Goal: Transaction & Acquisition: Book appointment/travel/reservation

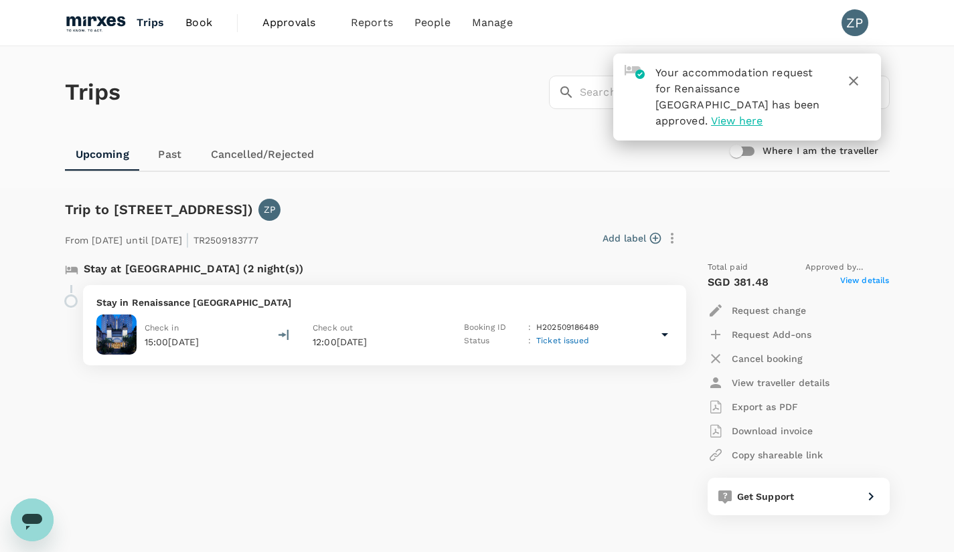
click at [463, 466] on div "Stay at [GEOGRAPHIC_DATA] (2 night(s)) Stay in [GEOGRAPHIC_DATA] Check in 15:00…" at bounding box center [367, 388] width 627 height 276
click at [857, 83] on icon "button" at bounding box center [853, 81] width 16 height 16
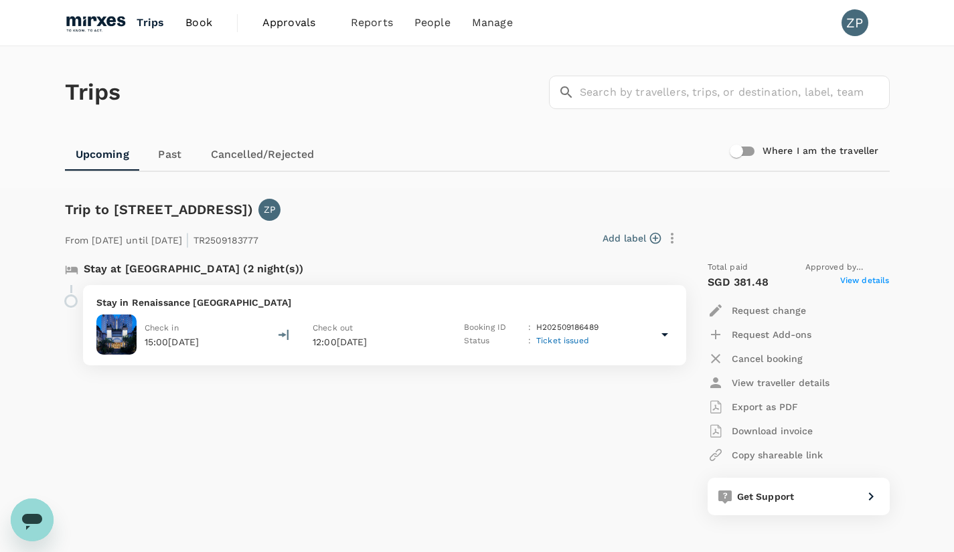
click at [209, 35] on link "Book" at bounding box center [199, 23] width 48 height 46
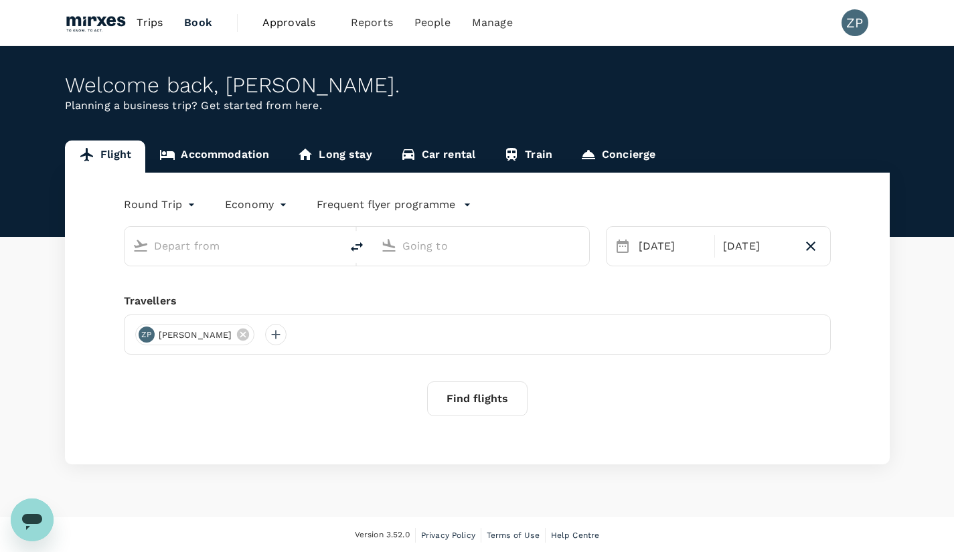
click at [226, 246] on input "text" at bounding box center [233, 246] width 159 height 21
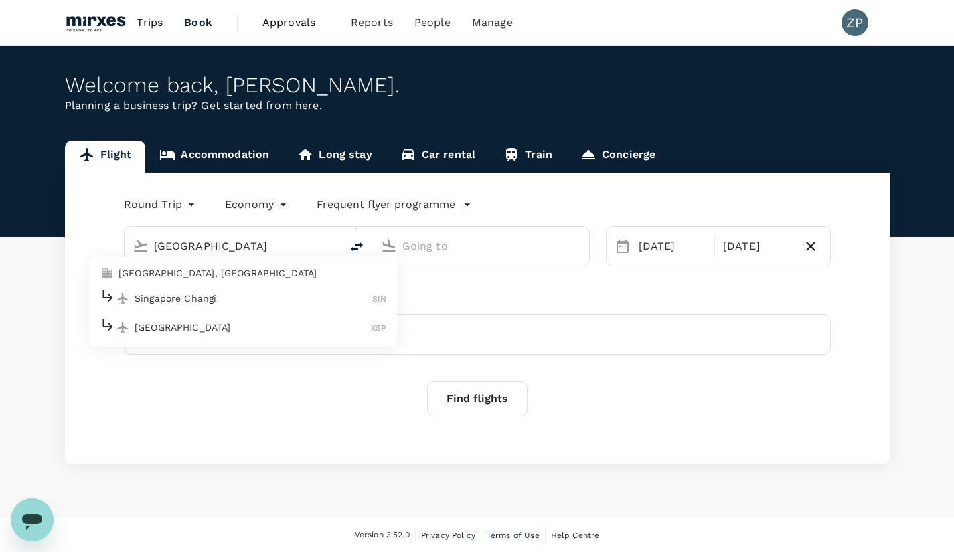
click at [223, 275] on p "Singapore, Singapore" at bounding box center [252, 272] width 268 height 13
type input "[GEOGRAPHIC_DATA], [GEOGRAPHIC_DATA] (any)"
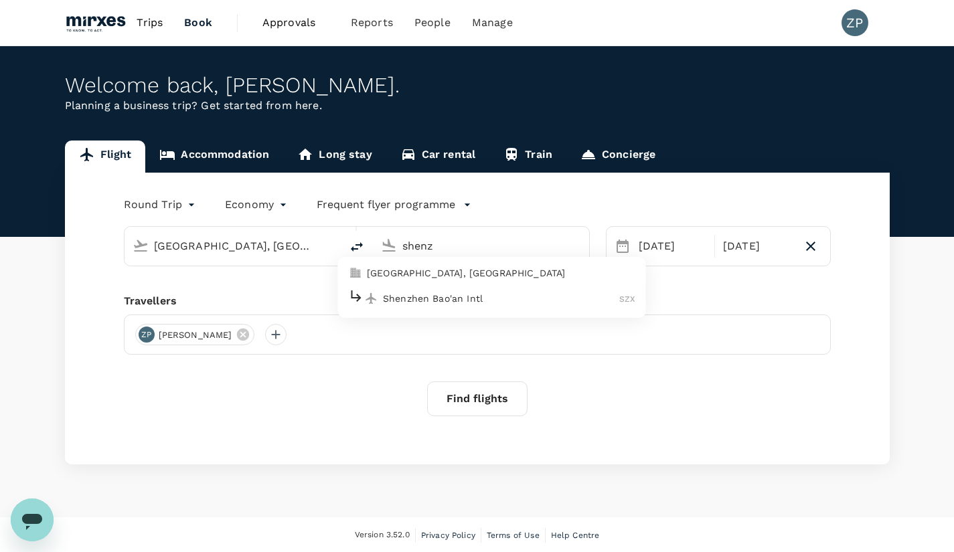
click at [432, 275] on p "Shenzhen, China" at bounding box center [501, 272] width 268 height 13
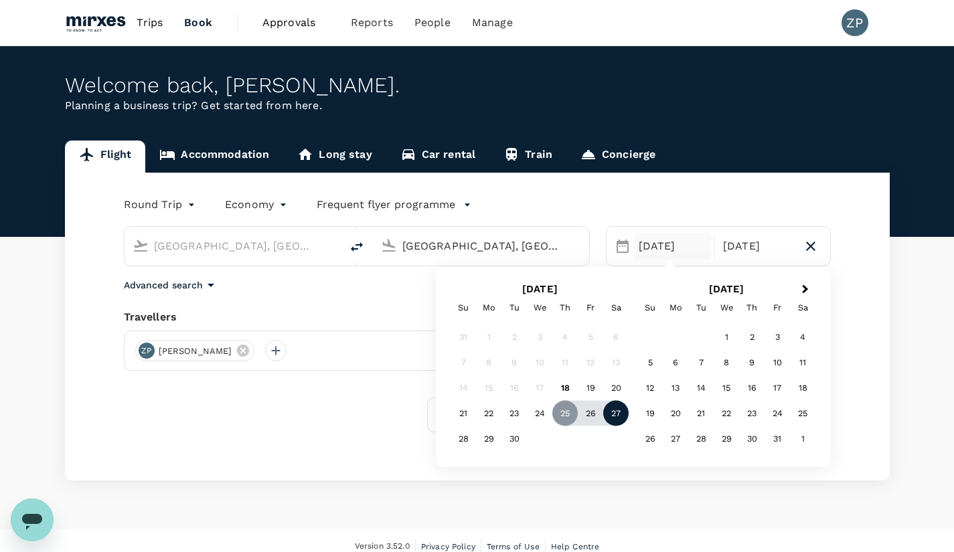
type input "[GEOGRAPHIC_DATA], [GEOGRAPHIC_DATA] (any)"
click at [620, 416] on div "27" at bounding box center [615, 413] width 25 height 25
click at [491, 441] on div "29" at bounding box center [488, 438] width 25 height 25
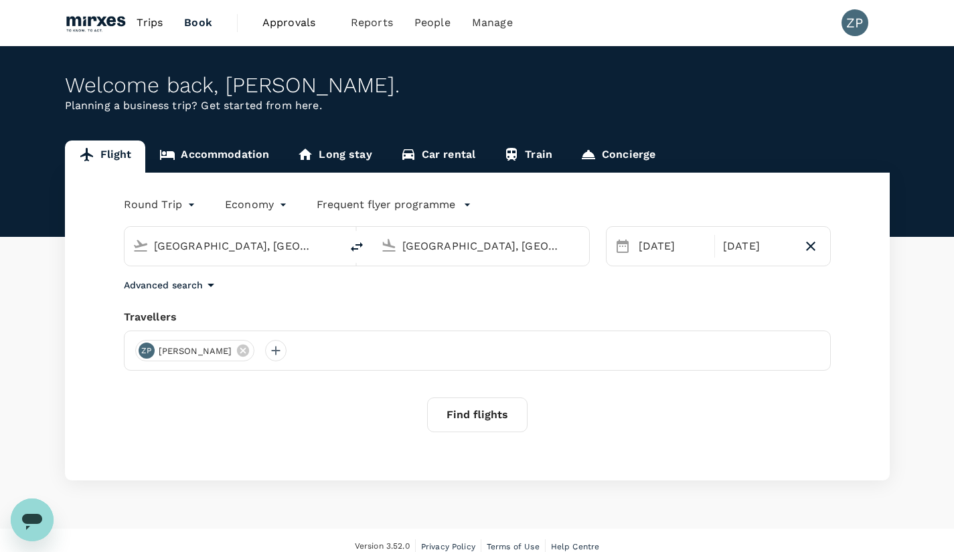
click at [476, 420] on button "Find flights" at bounding box center [477, 415] width 100 height 35
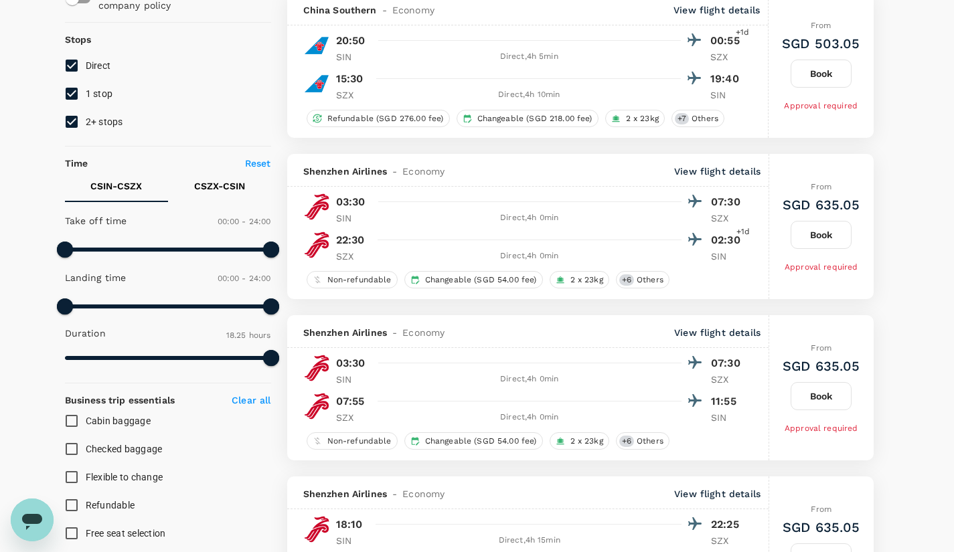
scroll to position [147, 0]
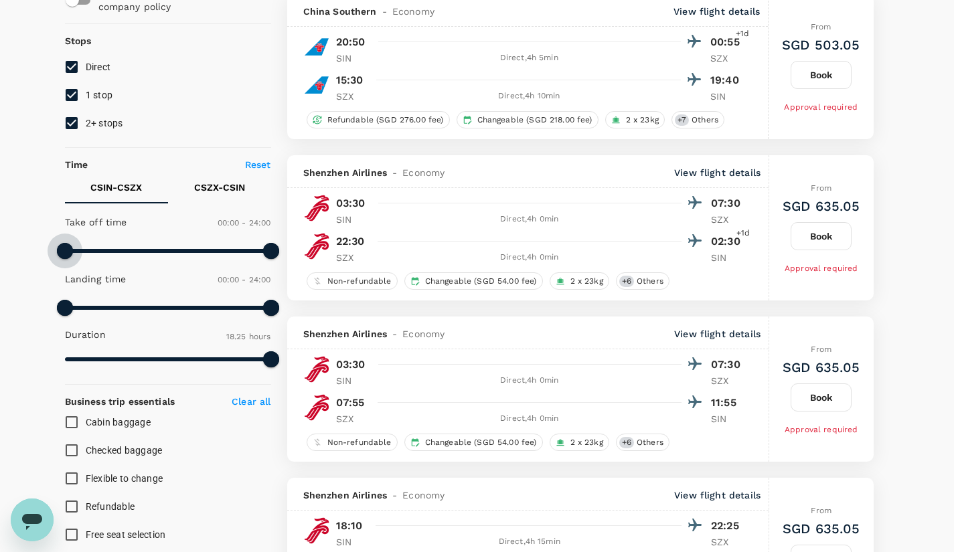
click at [66, 249] on span at bounding box center [65, 251] width 16 height 16
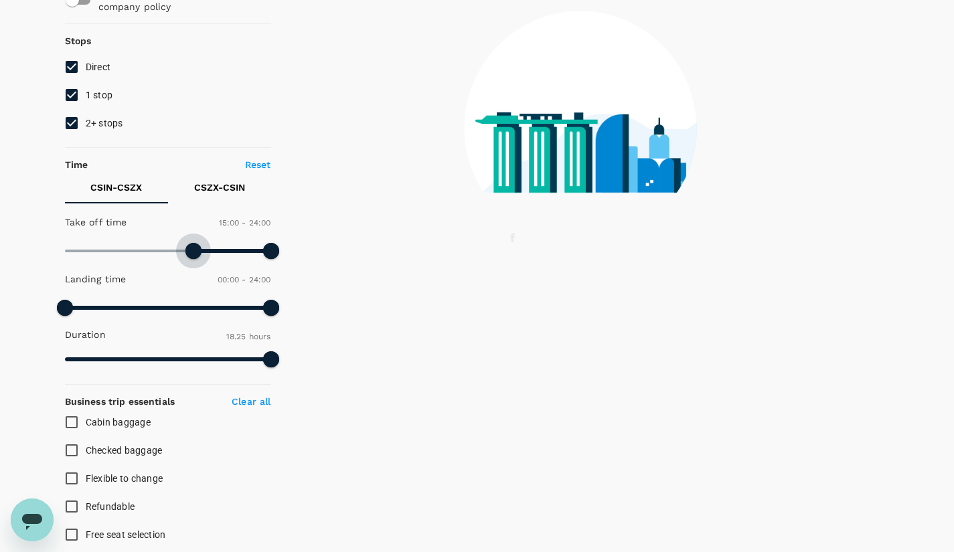
type input "930"
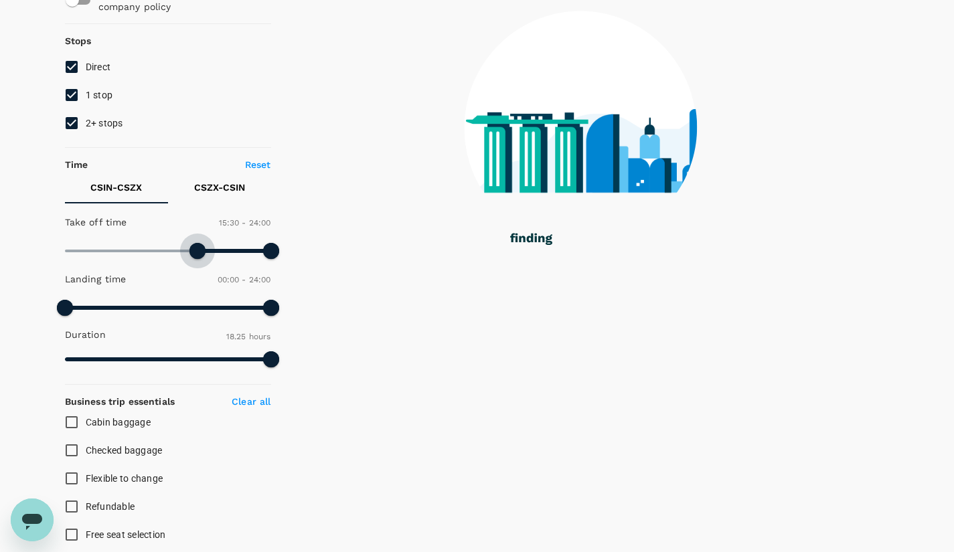
drag, startPoint x: 66, startPoint y: 249, endPoint x: 199, endPoint y: 253, distance: 133.3
click at [199, 253] on span at bounding box center [197, 251] width 16 height 16
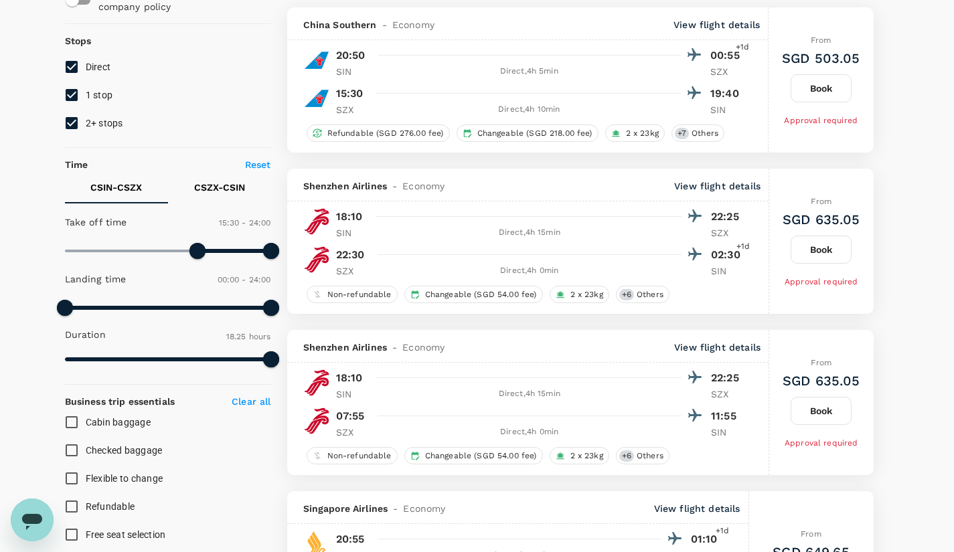
click at [222, 187] on p "CSZX - CSIN" at bounding box center [219, 187] width 51 height 13
type input "660"
drag, startPoint x: 66, startPoint y: 256, endPoint x: 158, endPoint y: 262, distance: 92.6
click at [158, 259] on span at bounding box center [159, 251] width 16 height 16
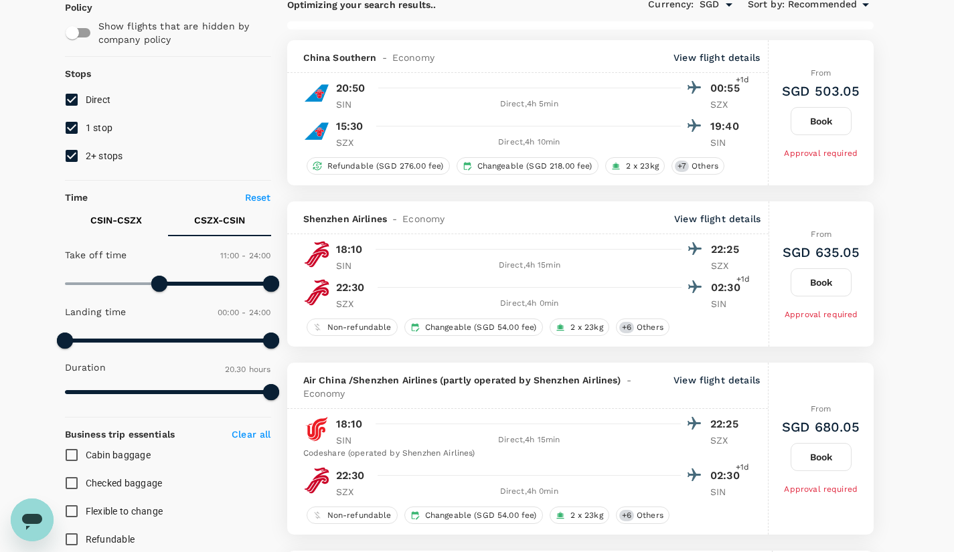
scroll to position [112, 0]
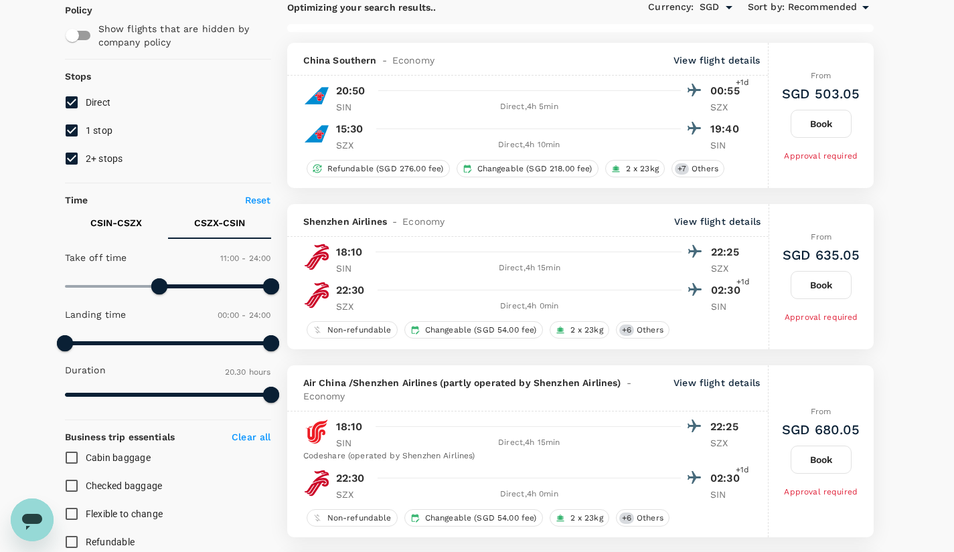
click at [75, 127] on input "1 stop" at bounding box center [72, 130] width 28 height 28
checkbox input "false"
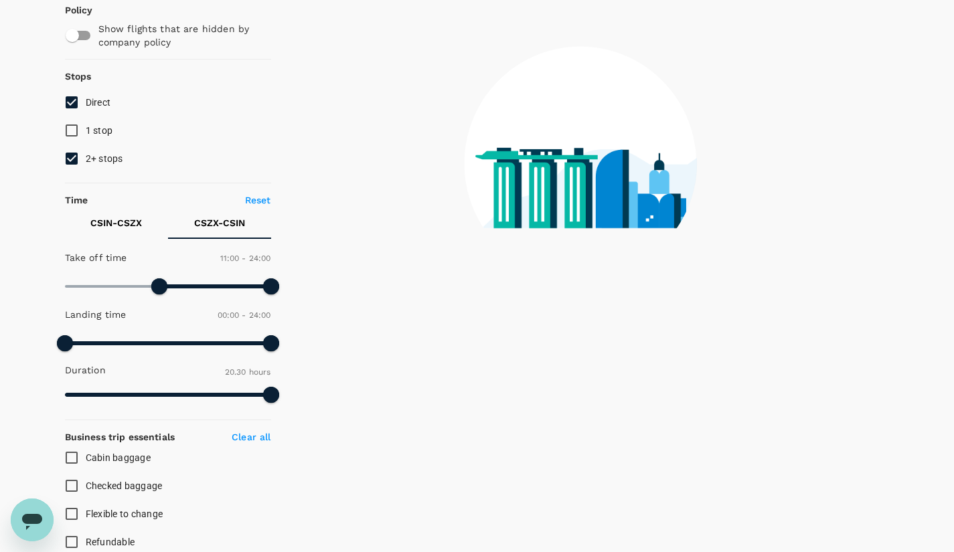
click at [72, 157] on input "2+ stops" at bounding box center [72, 159] width 28 height 28
checkbox input "false"
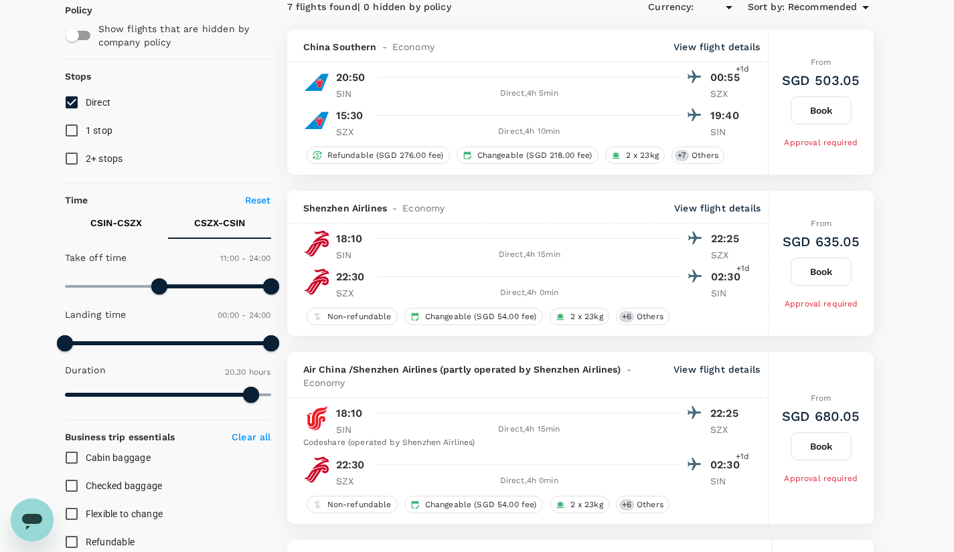
type input "SGD"
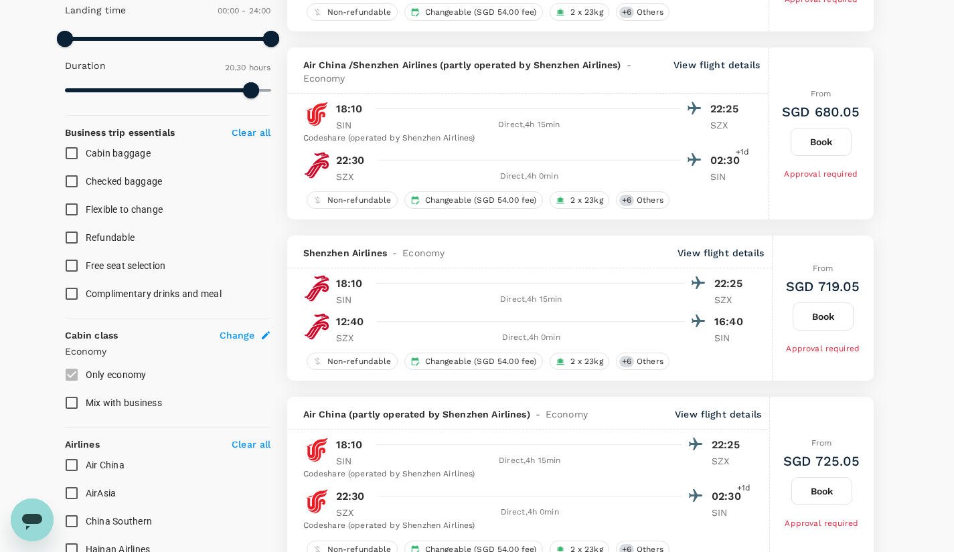
scroll to position [0, 0]
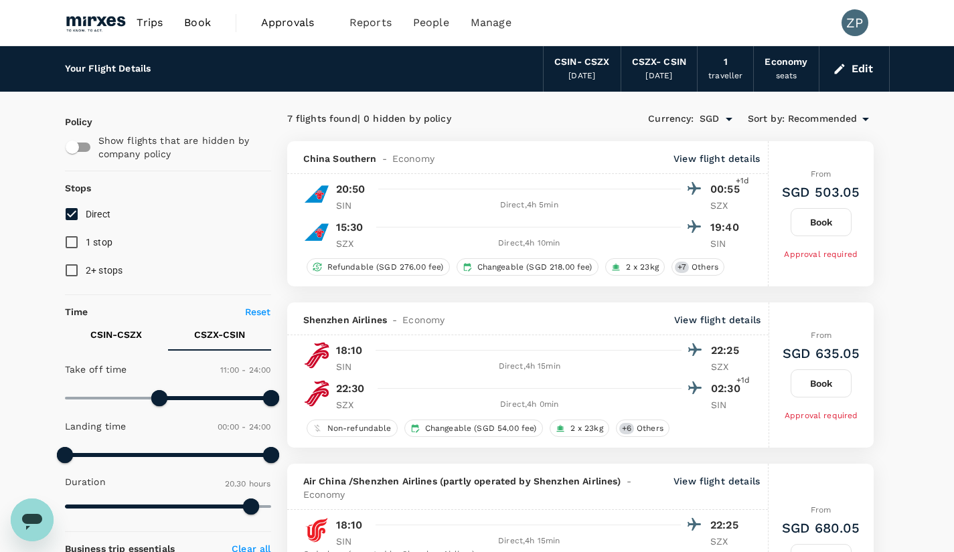
click at [860, 74] on button "Edit" at bounding box center [854, 68] width 48 height 21
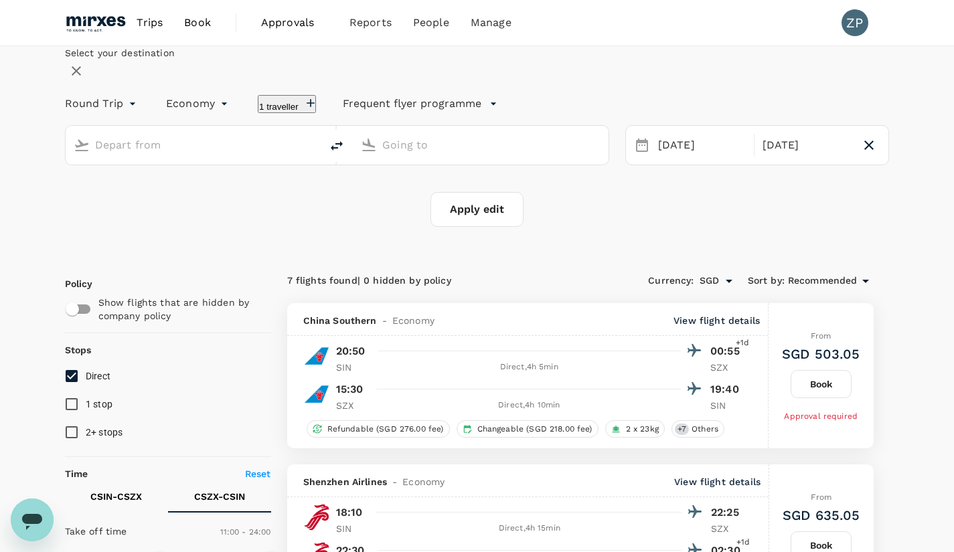
type input "[GEOGRAPHIC_DATA], [GEOGRAPHIC_DATA] (any)"
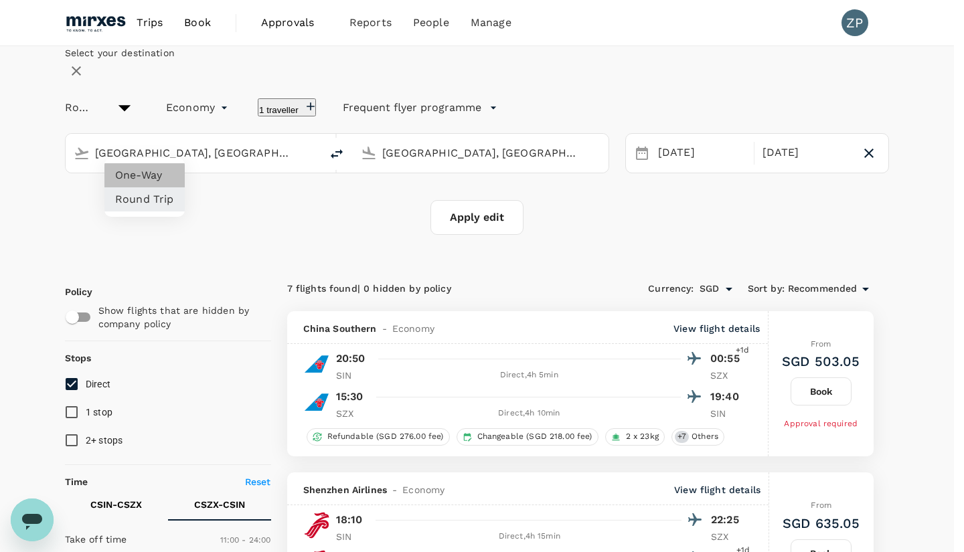
click at [149, 175] on li "One-Way" at bounding box center [144, 175] width 80 height 24
type input "oneway"
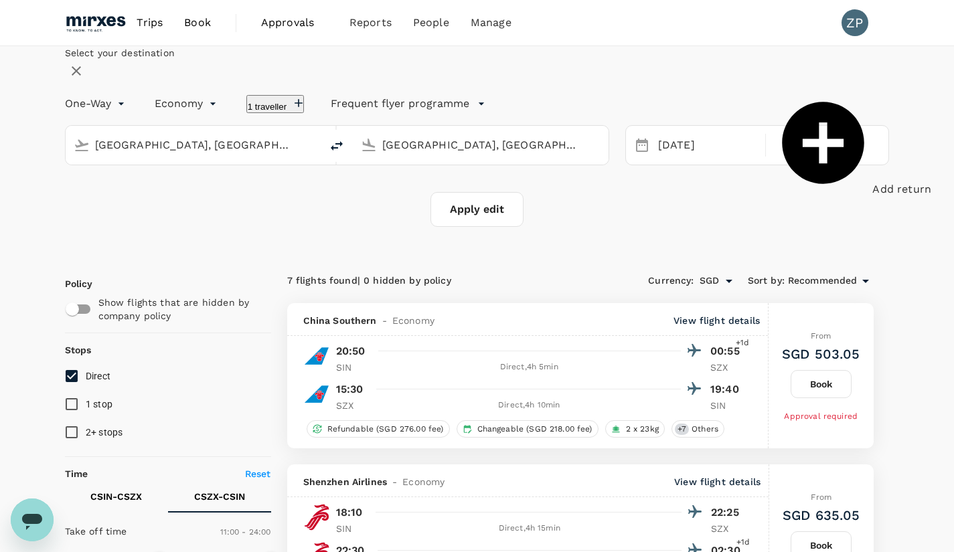
click at [474, 227] on button "Apply edit" at bounding box center [476, 209] width 93 height 35
checkbox input "false"
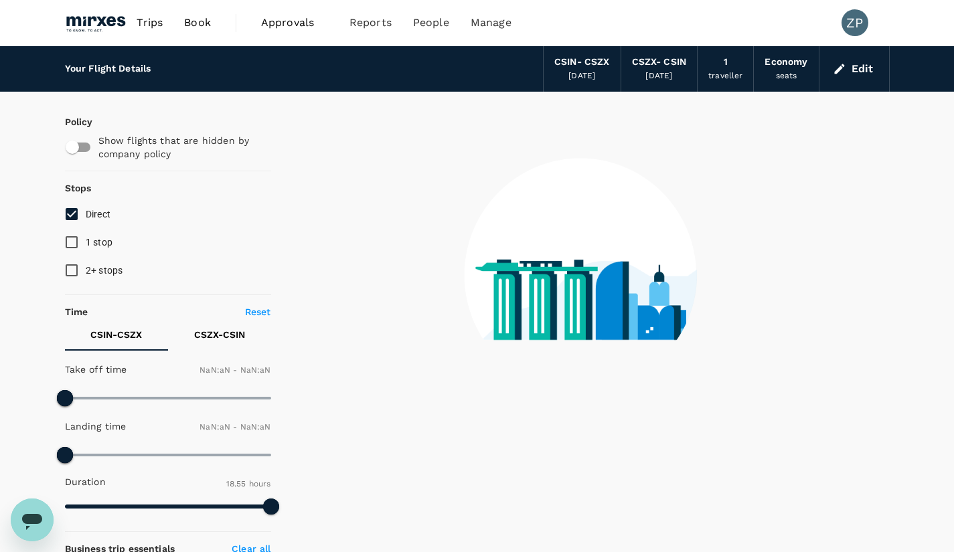
type input "1440"
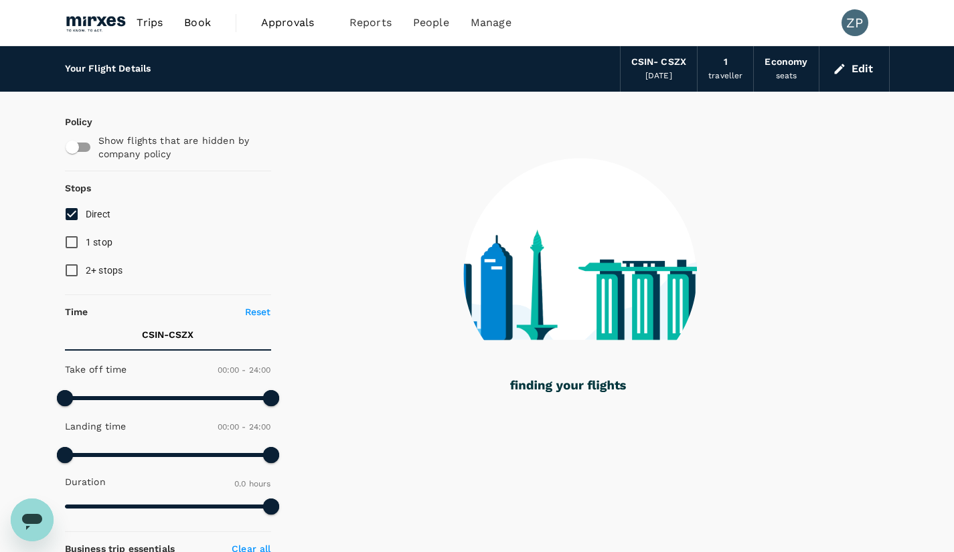
type input "1400"
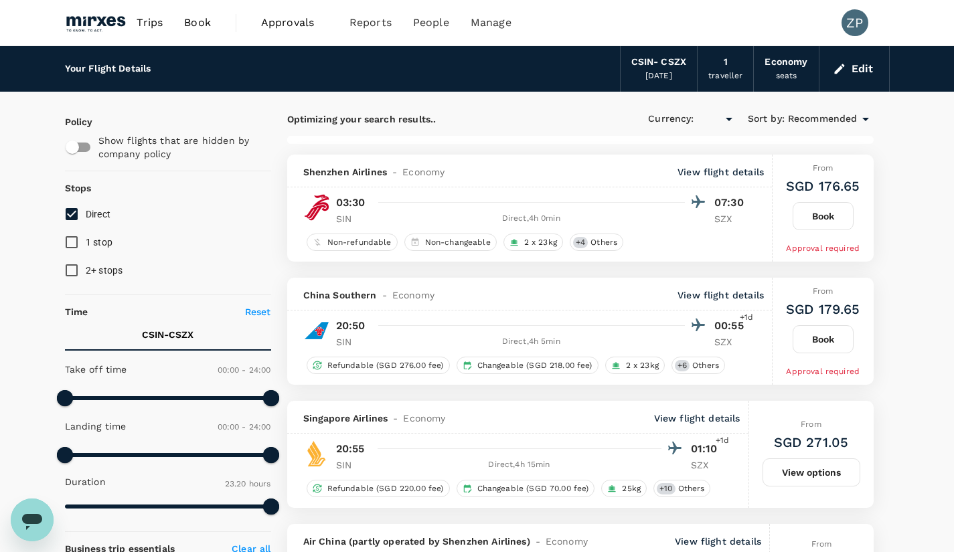
checkbox input "true"
type input "SGD"
type input "1735"
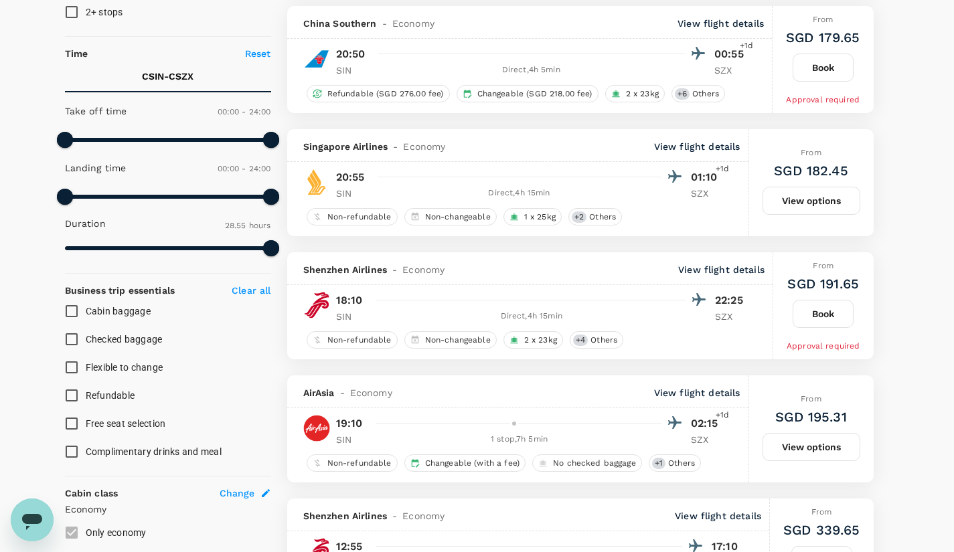
scroll to position [260, 0]
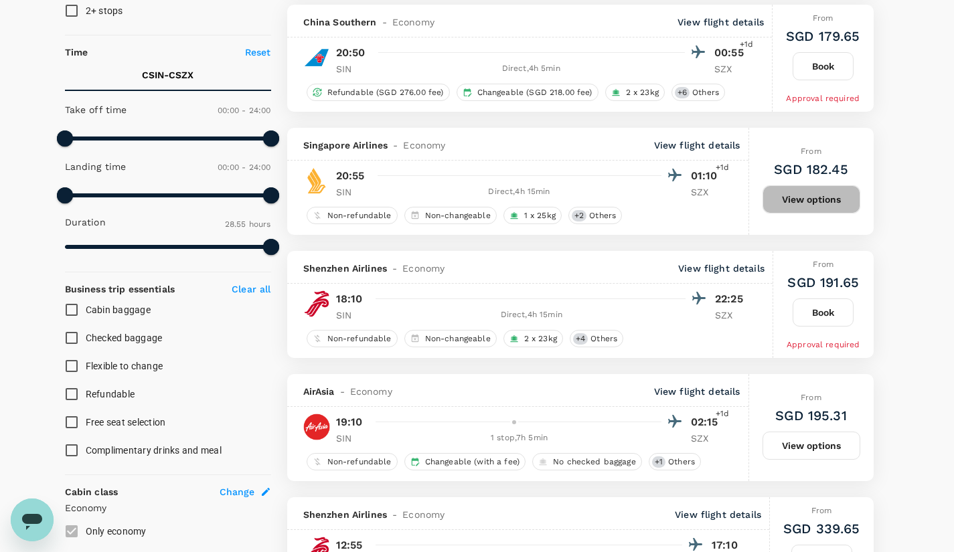
click at [809, 196] on button "View options" at bounding box center [811, 199] width 98 height 28
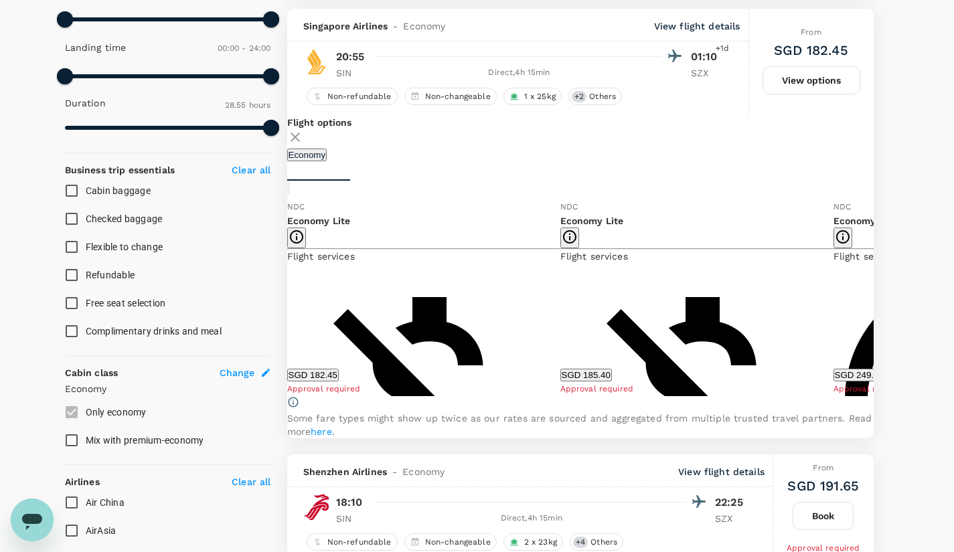
scroll to position [388, 0]
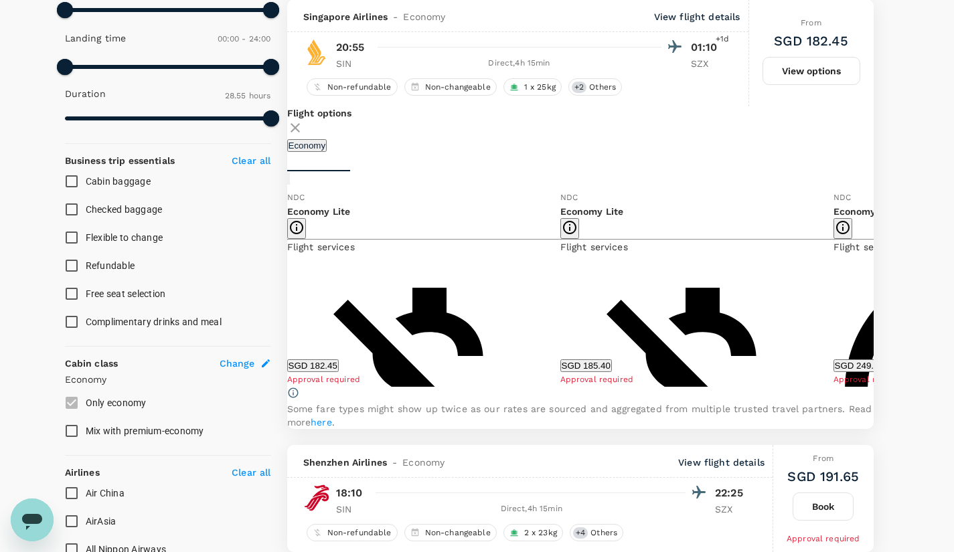
click at [339, 372] on button "SGD 182.45" at bounding box center [313, 365] width 52 height 13
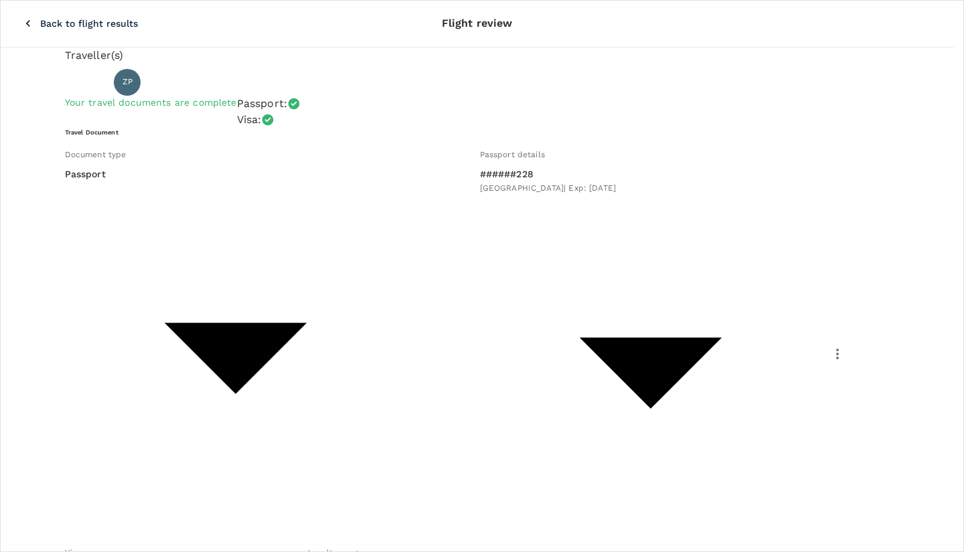
click at [711, 136] on p "Singapore Airlines PPS Club/ KrisFlyer" at bounding box center [716, 140] width 126 height 32
type input "Singapore Airlines PPS Club/ KrisFlyer"
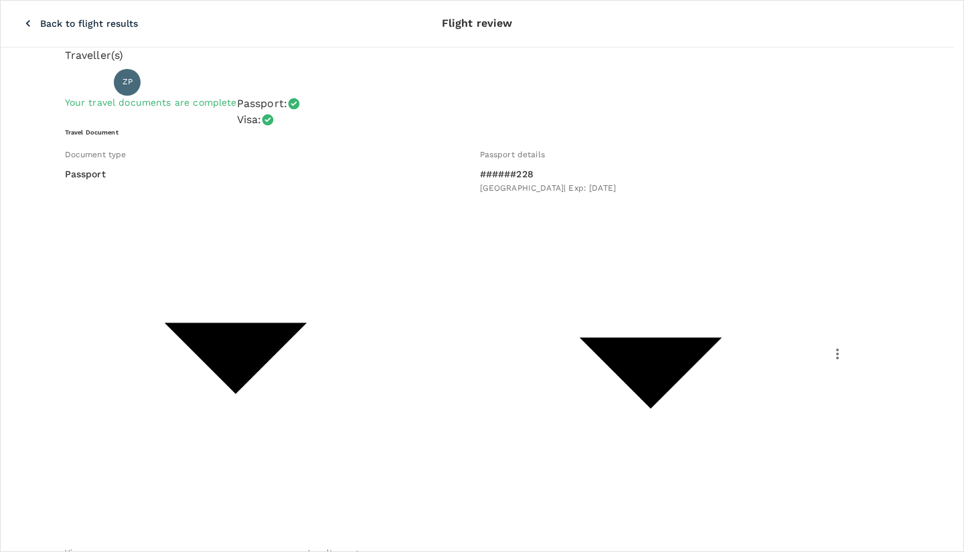
paste input "8141334949"
type input "8141334949"
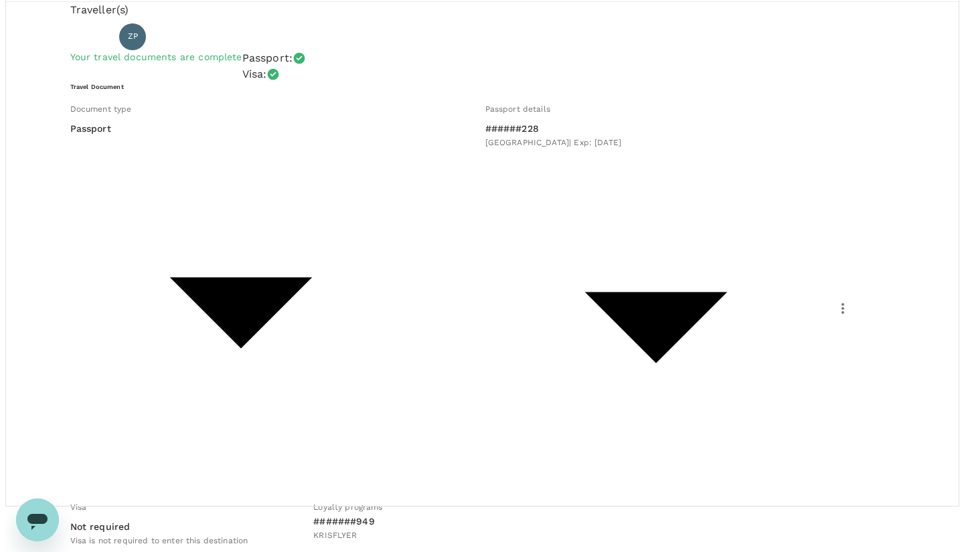
scroll to position [54, 0]
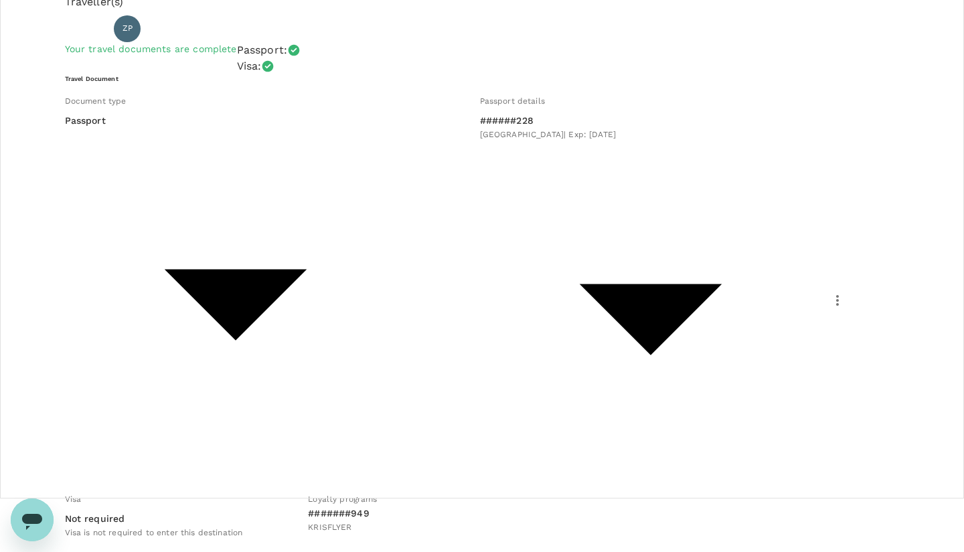
type input "9fbbbe2b-f4ca-495e-a82e-e84c83b30aa5"
type textarea "visit BGI with Lihan"
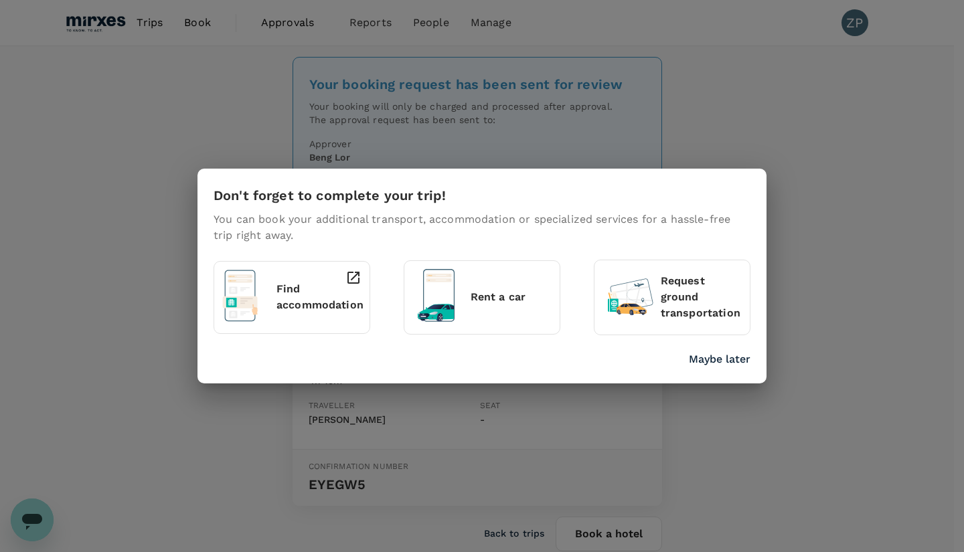
click at [722, 366] on p "Maybe later" at bounding box center [720, 359] width 62 height 16
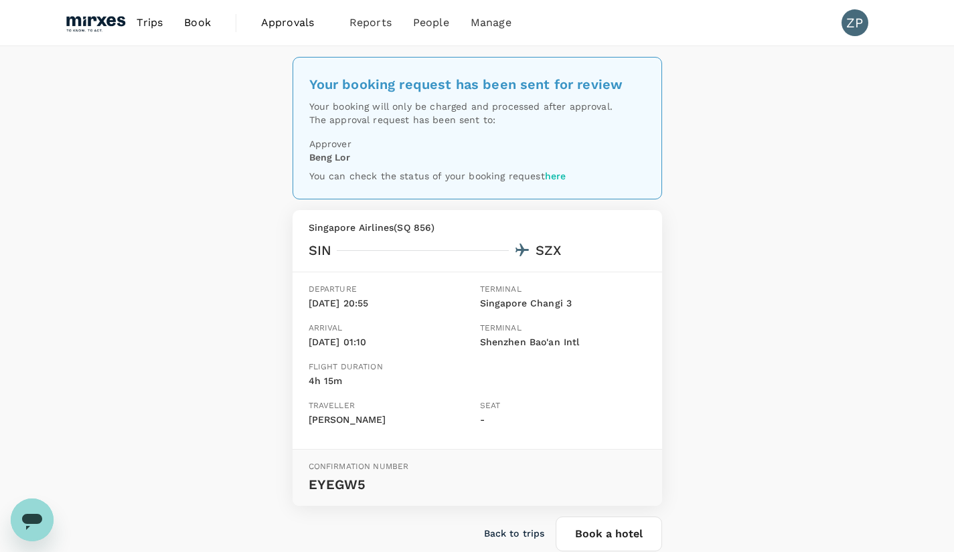
click at [198, 23] on span "Book" at bounding box center [197, 23] width 27 height 16
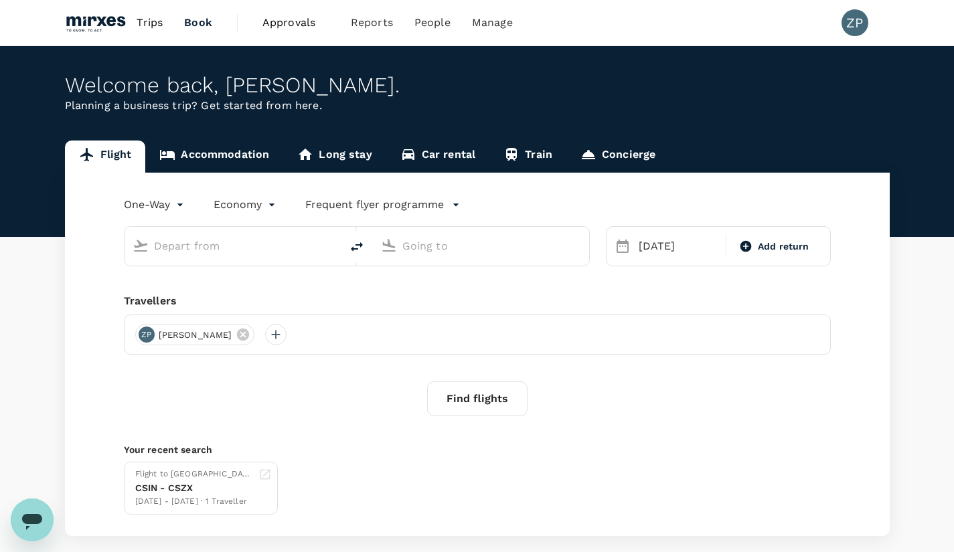
type input "[GEOGRAPHIC_DATA], [GEOGRAPHIC_DATA] (any)"
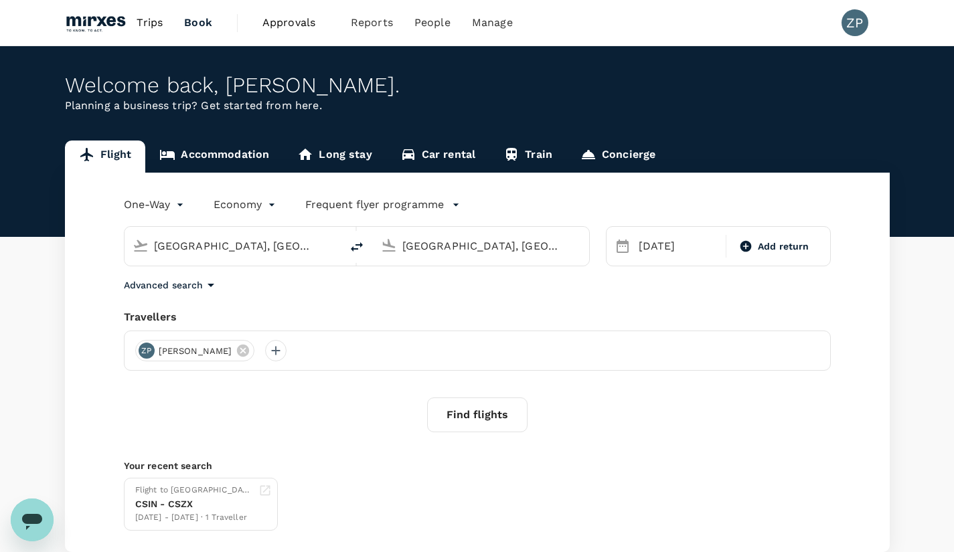
drag, startPoint x: 303, startPoint y: 252, endPoint x: 127, endPoint y: 224, distance: 178.8
click at [127, 224] on div "Singapore, Singapore (any) Shenzhen, China (any)" at bounding box center [349, 238] width 482 height 56
click at [354, 251] on icon "delete" at bounding box center [357, 247] width 16 height 16
type input "[GEOGRAPHIC_DATA], [GEOGRAPHIC_DATA] (any)"
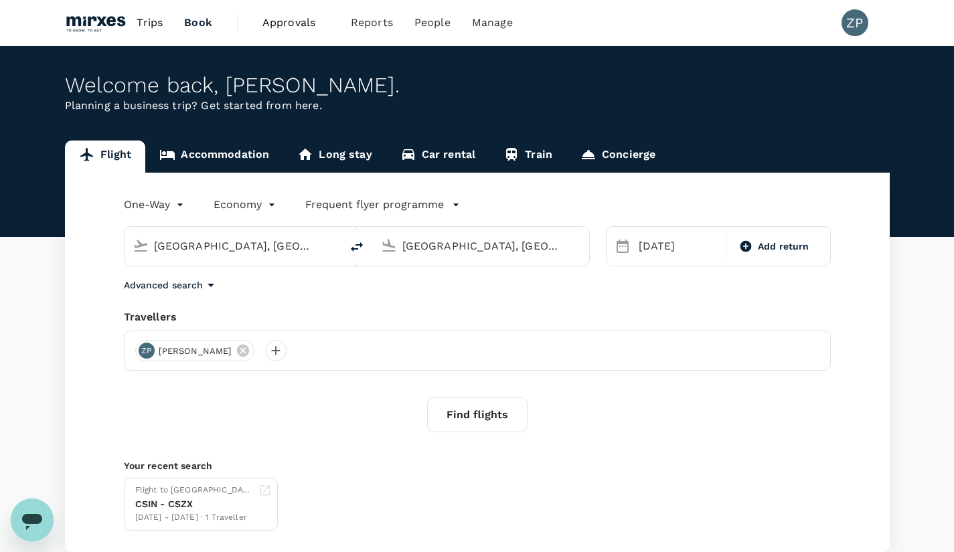
click at [677, 260] on div "27 Sep Add return" at bounding box center [718, 246] width 225 height 40
click at [655, 244] on div "[DATE]" at bounding box center [678, 246] width 90 height 27
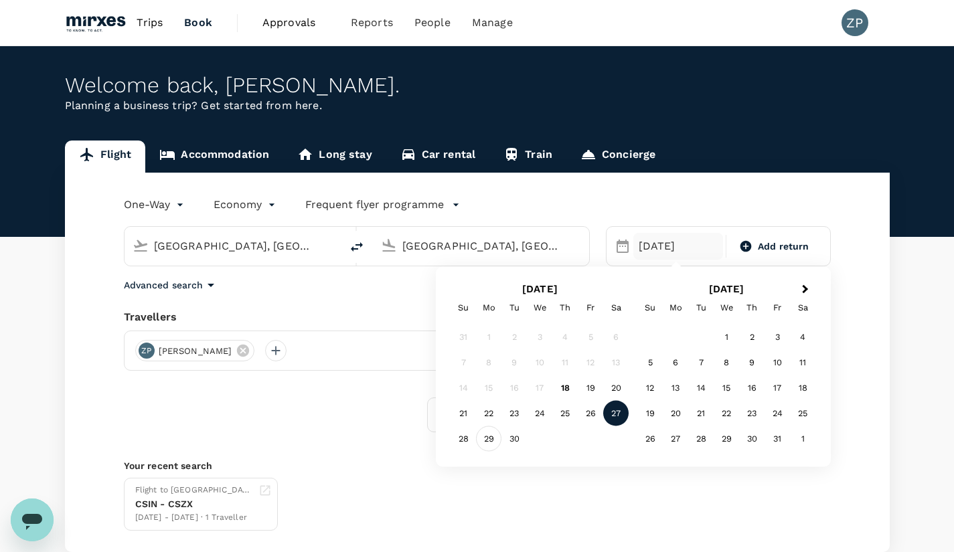
click at [487, 441] on div "29" at bounding box center [488, 438] width 25 height 25
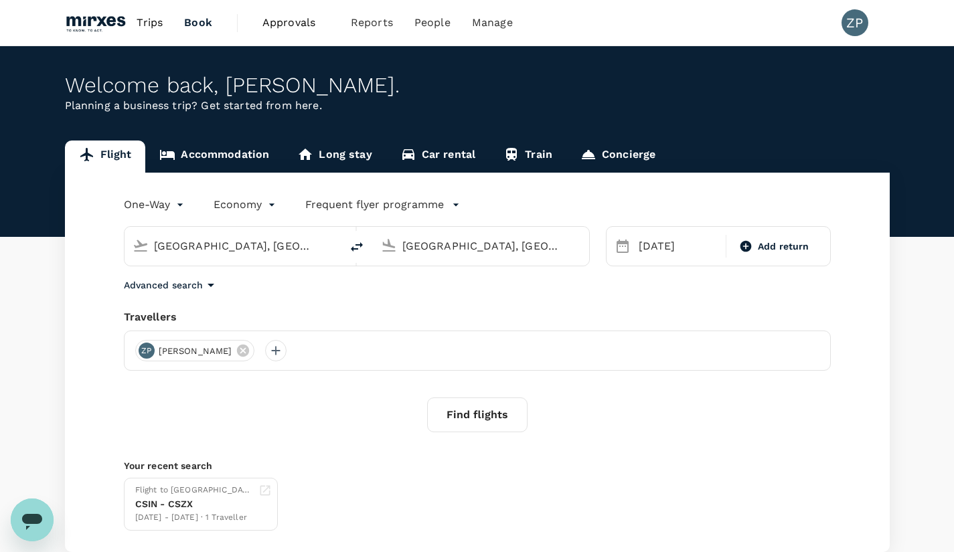
click at [486, 422] on button "Find flights" at bounding box center [477, 415] width 100 height 35
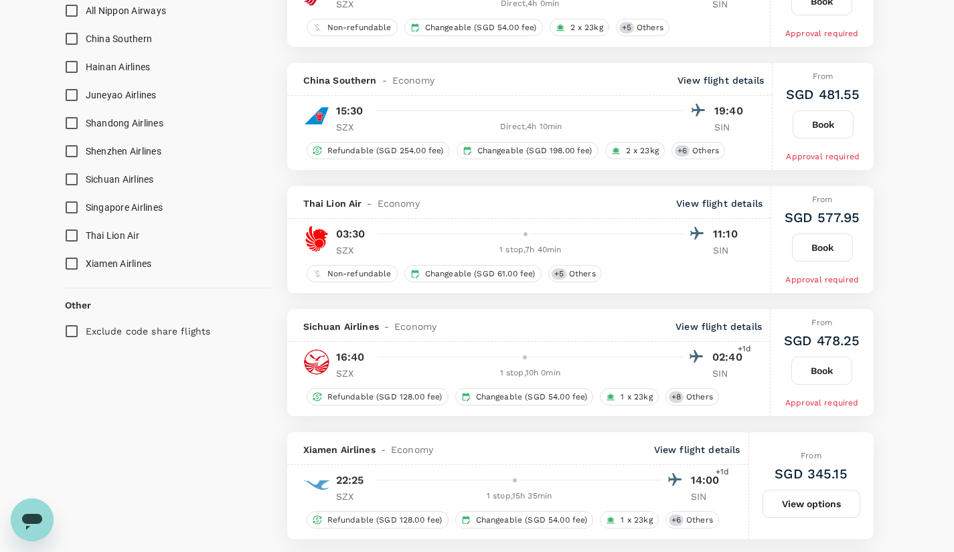
scroll to position [873, 0]
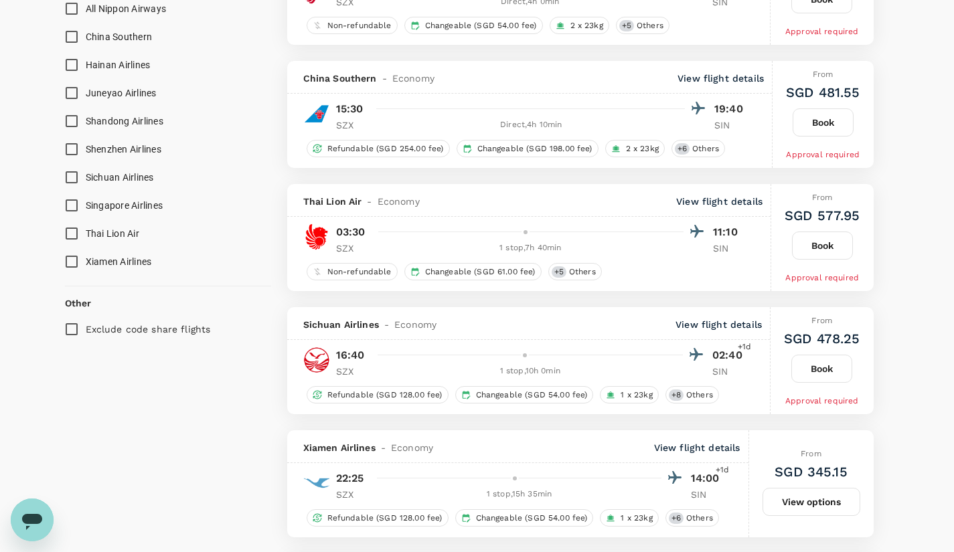
type input "1750"
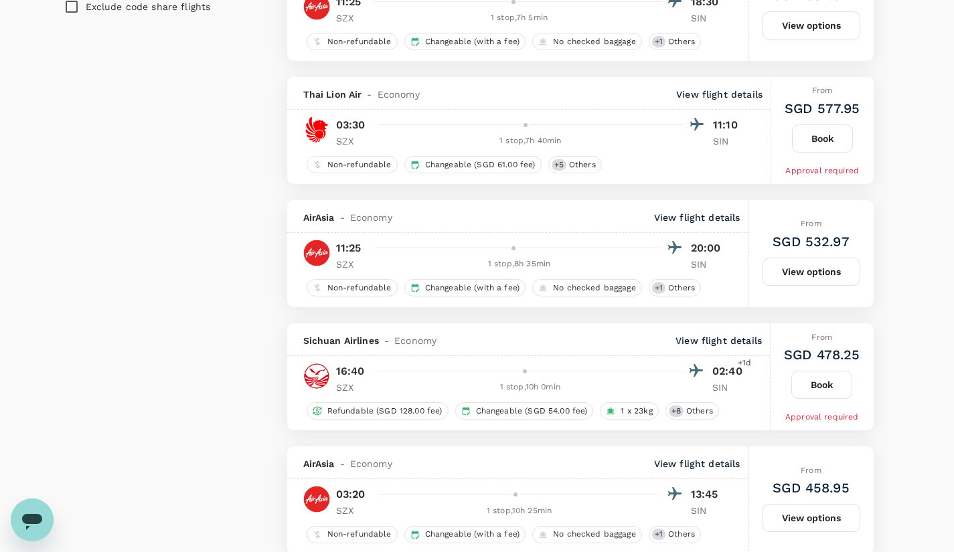
scroll to position [1337, 0]
click at [527, 386] on div "1 stop , 10h 0min" at bounding box center [531, 386] width 306 height 13
click at [739, 342] on p "View flight details" at bounding box center [718, 339] width 86 height 13
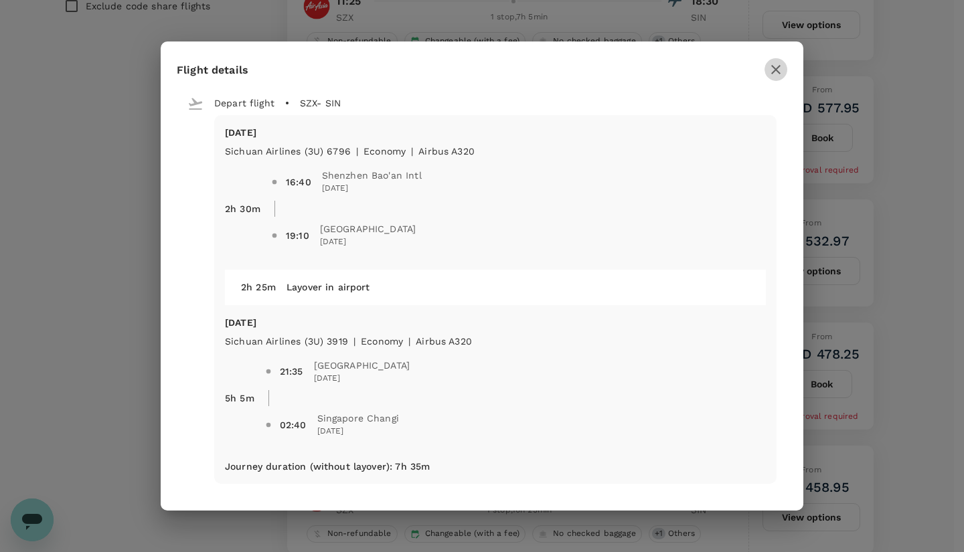
click at [771, 72] on icon "button" at bounding box center [776, 70] width 16 height 16
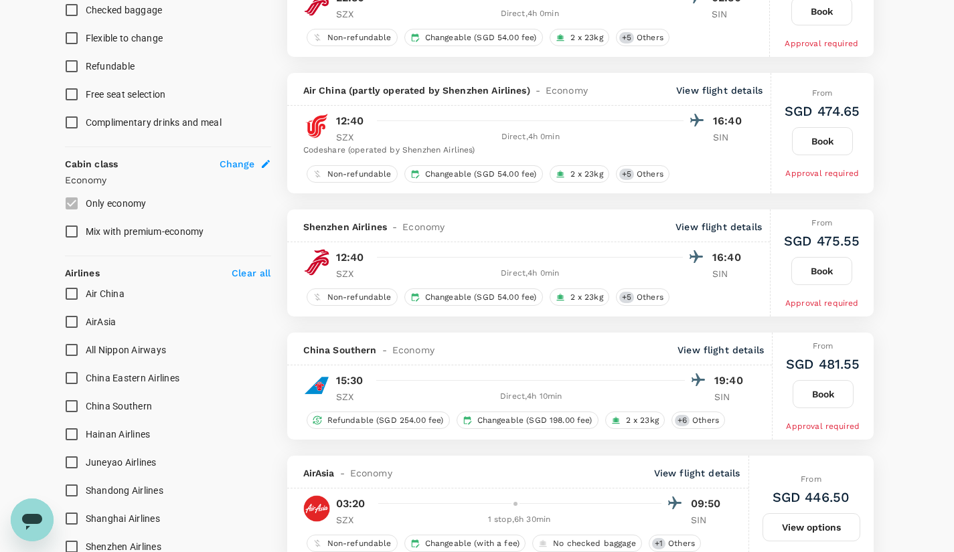
scroll to position [588, 0]
click at [829, 406] on button "Book" at bounding box center [823, 394] width 61 height 28
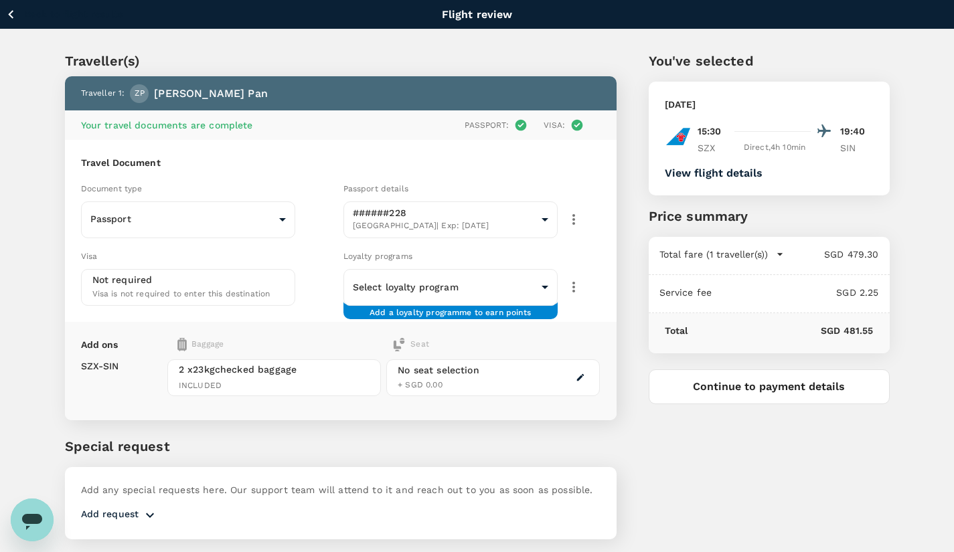
click at [781, 398] on button "Continue to payment details" at bounding box center [769, 386] width 241 height 35
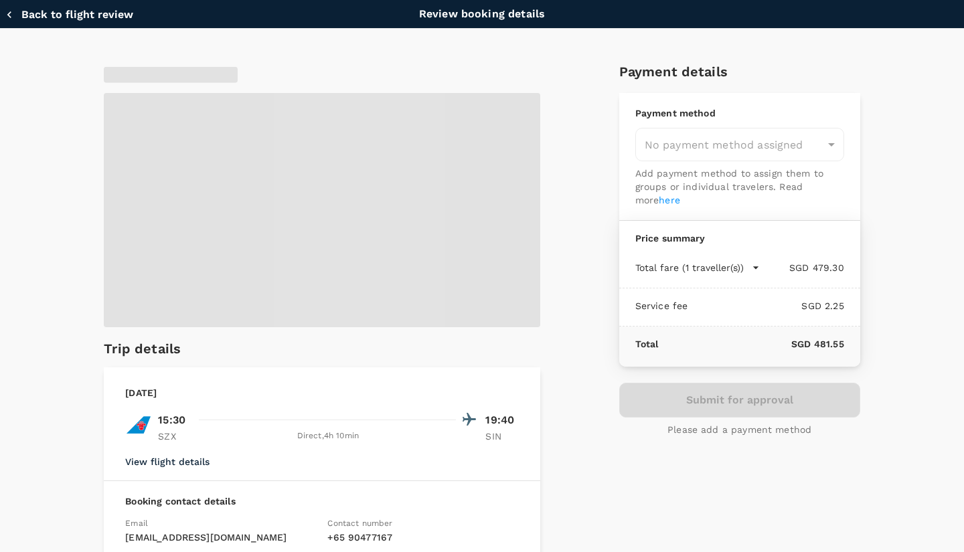
type input "9fbbbe2b-f4ca-495e-a82e-e84c83b30aa5"
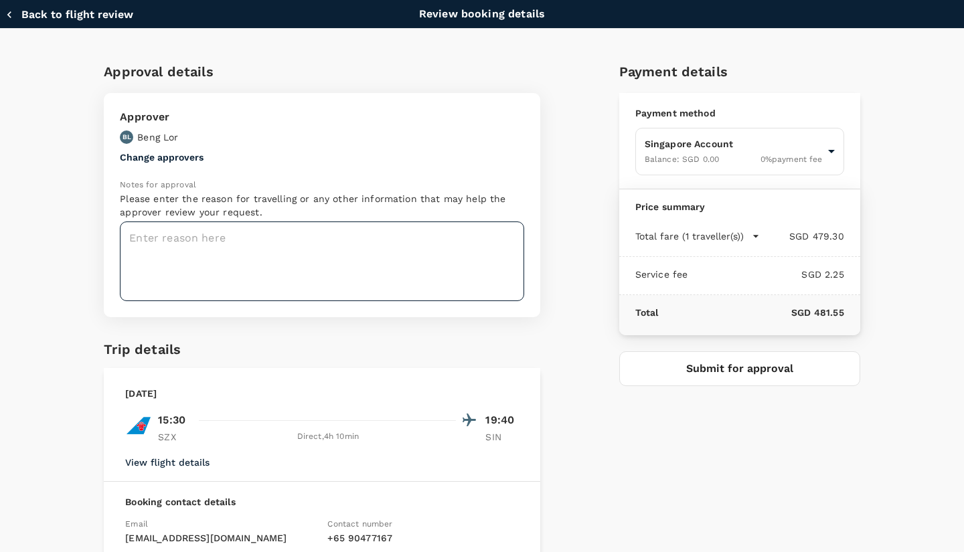
click at [389, 248] on textarea at bounding box center [322, 262] width 404 height 80
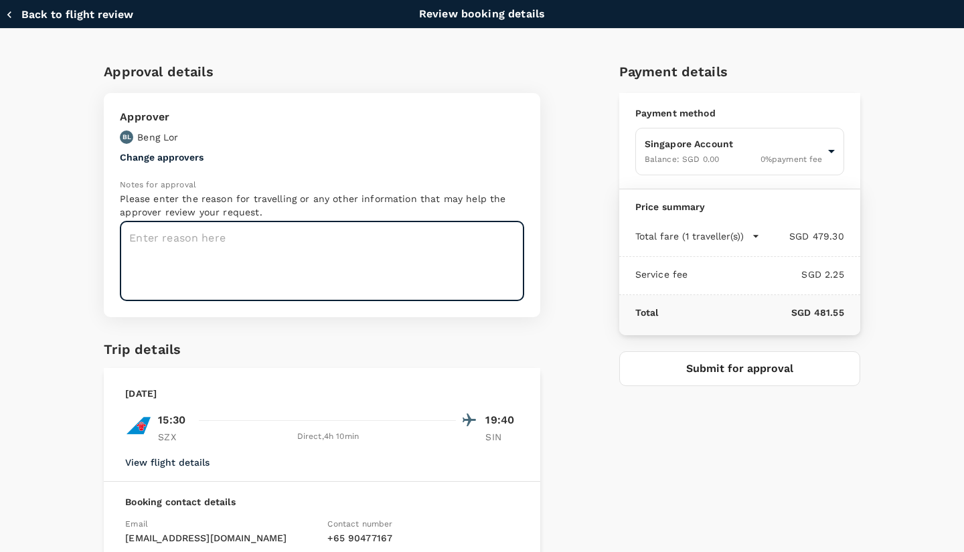
click at [417, 260] on textarea at bounding box center [322, 262] width 404 height 80
type textarea "coming back to SG from Shenzhen"
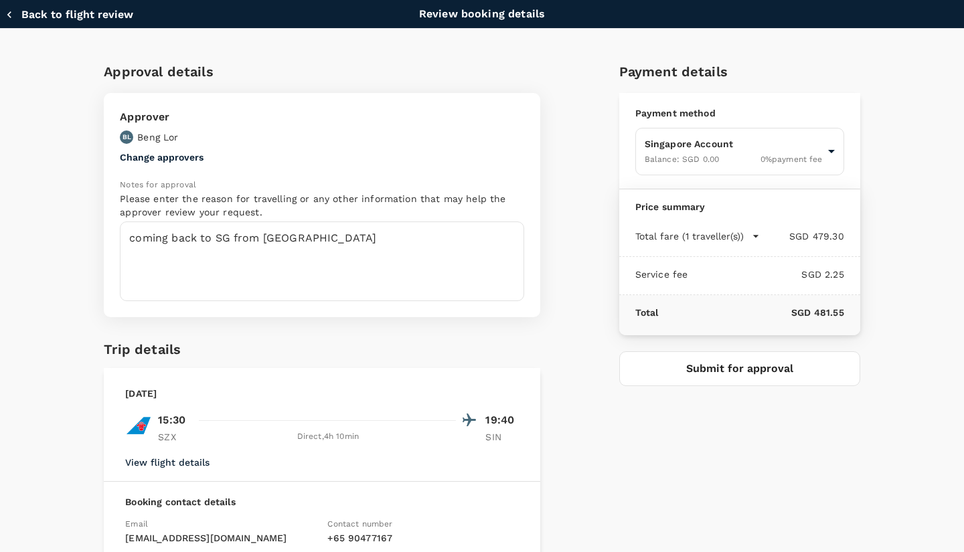
click at [724, 461] on div "Payment details Payment method Singapore Account Balance : SGD 0.00 0 % payment…" at bounding box center [734, 368] width 252 height 636
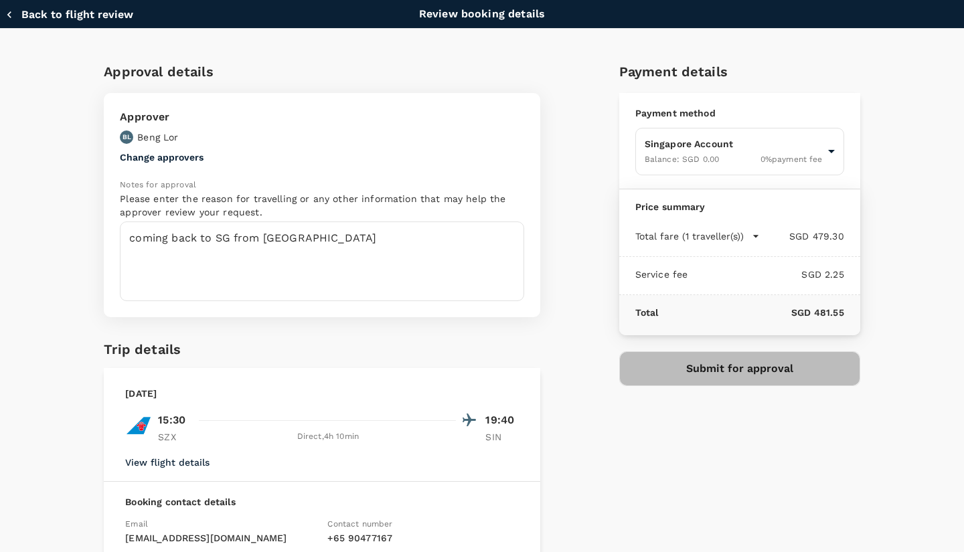
click at [748, 378] on button "Submit for approval" at bounding box center [739, 368] width 241 height 35
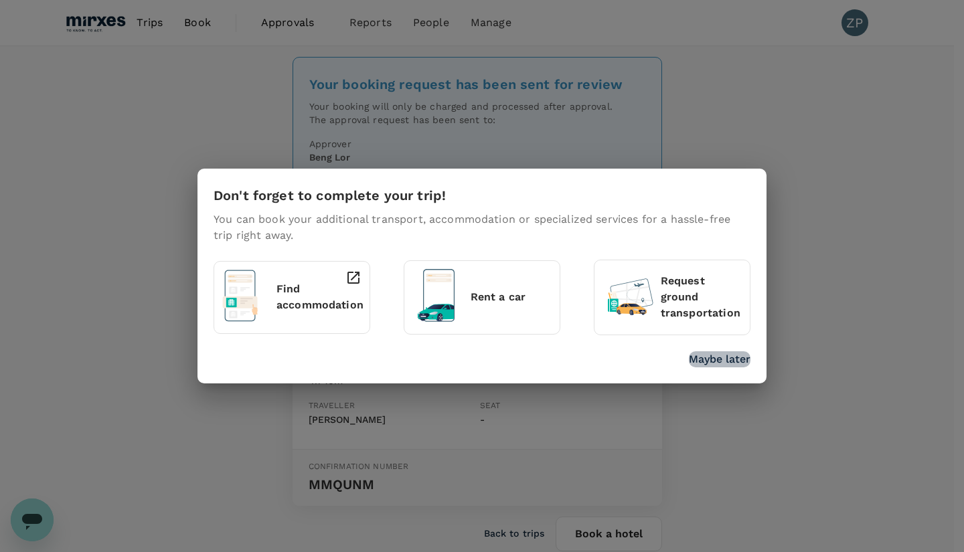
click at [730, 362] on p "Maybe later" at bounding box center [720, 359] width 62 height 16
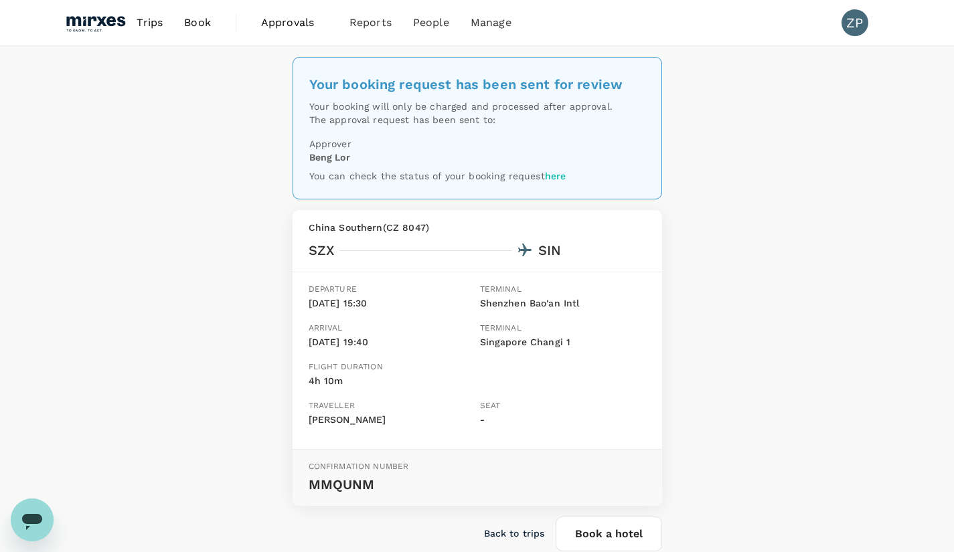
click at [202, 28] on span "Book" at bounding box center [197, 23] width 27 height 16
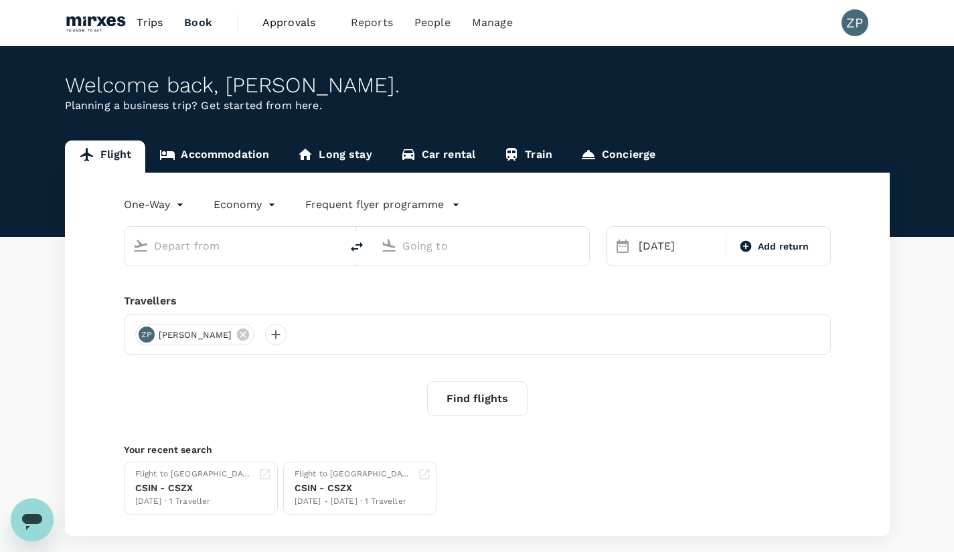
type input "[GEOGRAPHIC_DATA], [GEOGRAPHIC_DATA] (any)"
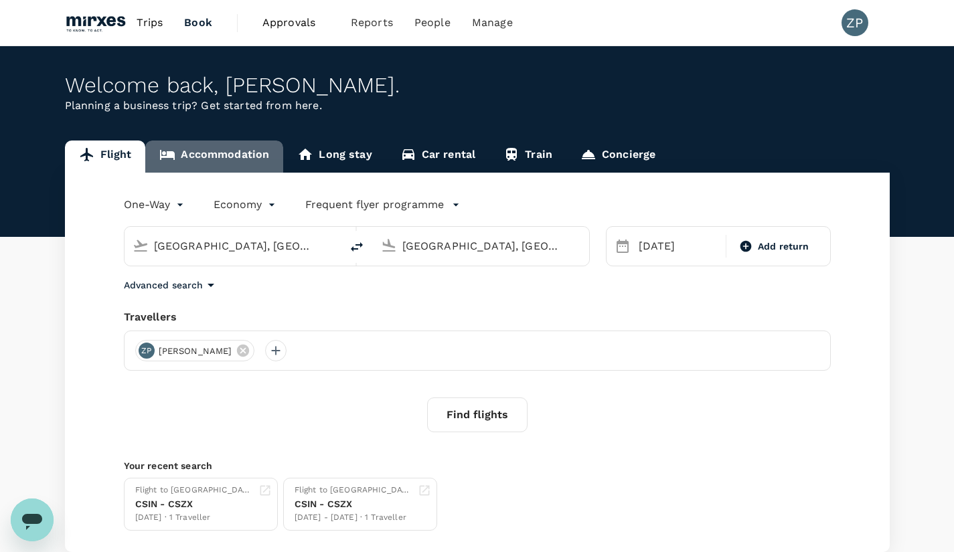
click at [209, 152] on link "Accommodation" at bounding box center [214, 157] width 138 height 32
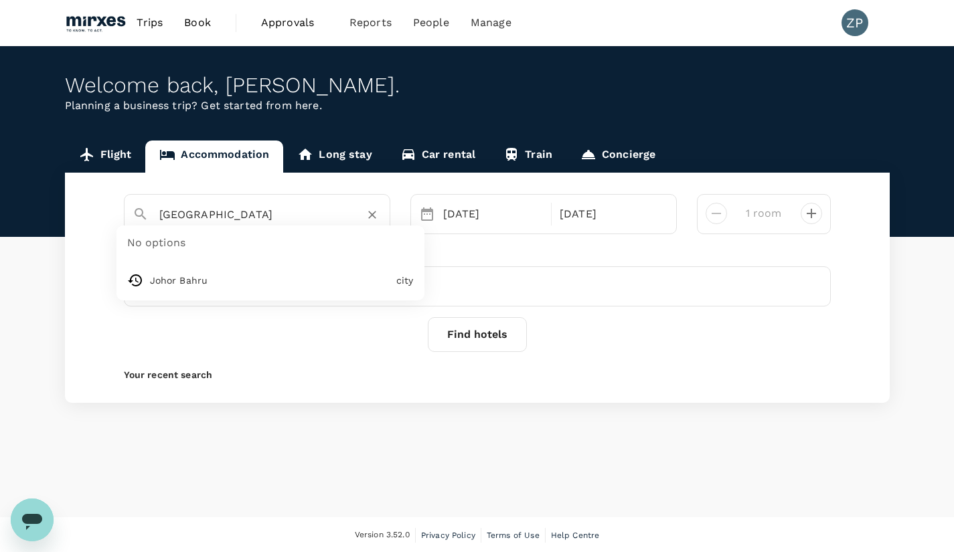
click at [234, 223] on input "[GEOGRAPHIC_DATA]" at bounding box center [251, 214] width 185 height 21
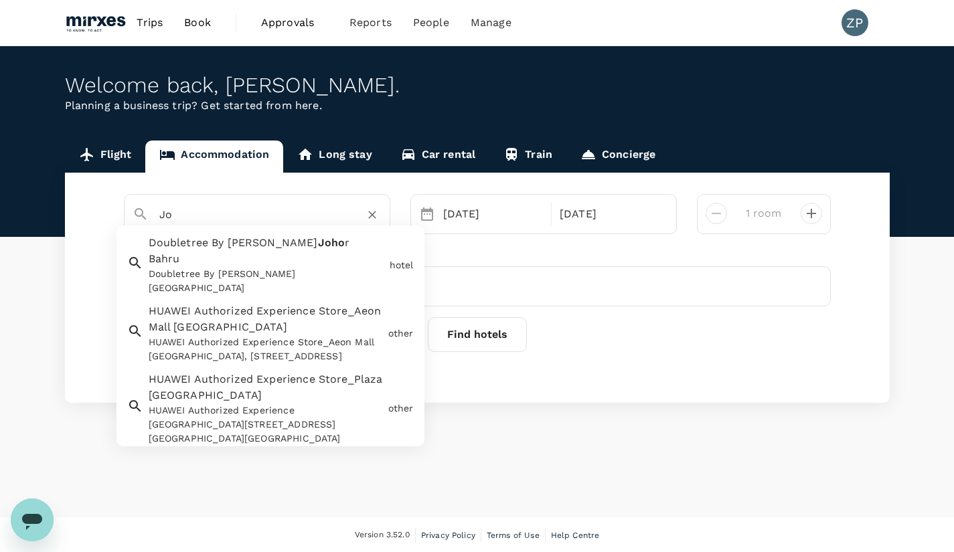
type input "J"
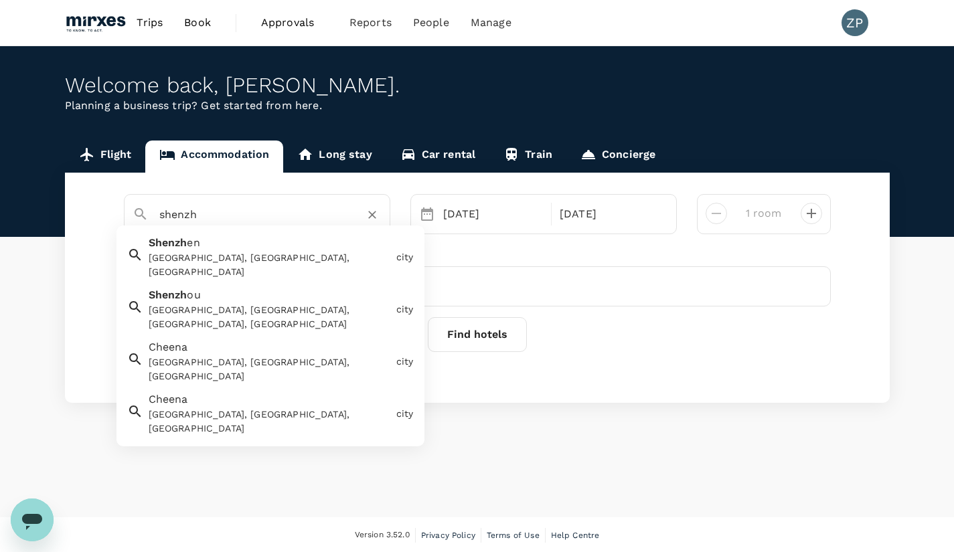
click at [246, 261] on div "[GEOGRAPHIC_DATA], [GEOGRAPHIC_DATA], [GEOGRAPHIC_DATA]" at bounding box center [270, 265] width 242 height 28
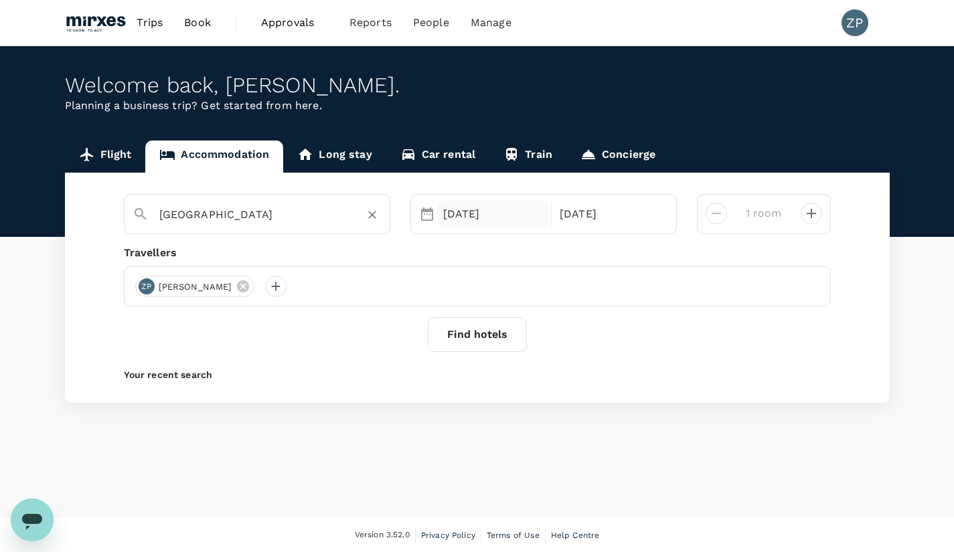
type input "[GEOGRAPHIC_DATA]"
click at [483, 210] on div "[DATE]" at bounding box center [493, 214] width 111 height 27
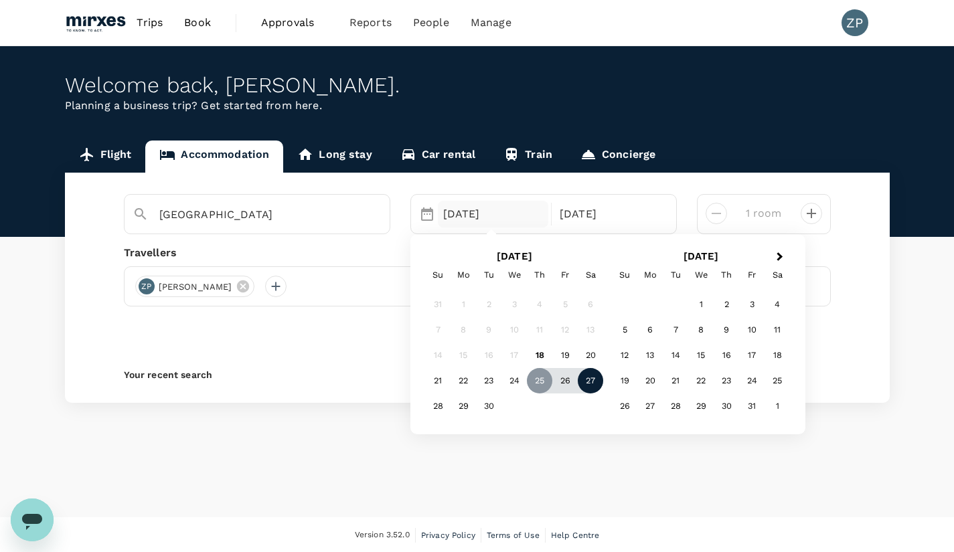
click at [592, 379] on div "27" at bounding box center [590, 381] width 25 height 25
click at [461, 411] on div "29" at bounding box center [462, 406] width 25 height 25
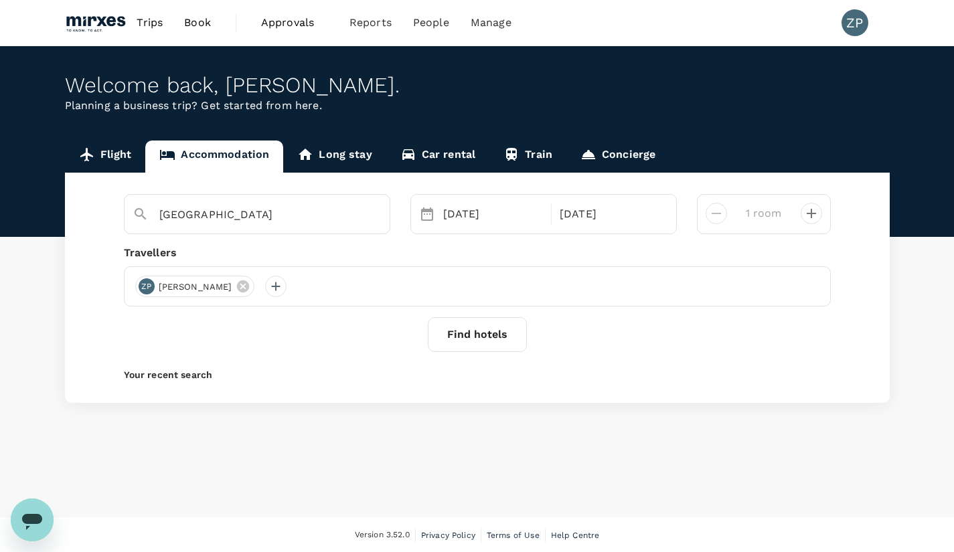
click at [469, 352] on button "Find hotels" at bounding box center [477, 334] width 99 height 35
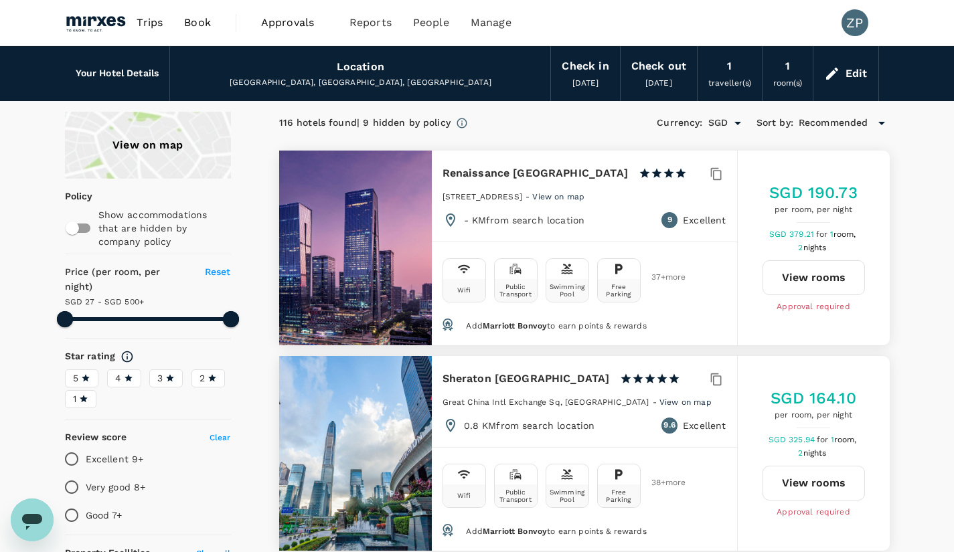
type input "499.86"
click at [377, 86] on div "[GEOGRAPHIC_DATA], [GEOGRAPHIC_DATA], [GEOGRAPHIC_DATA]" at bounding box center [360, 82] width 359 height 13
click at [853, 78] on div "Edit" at bounding box center [856, 73] width 22 height 19
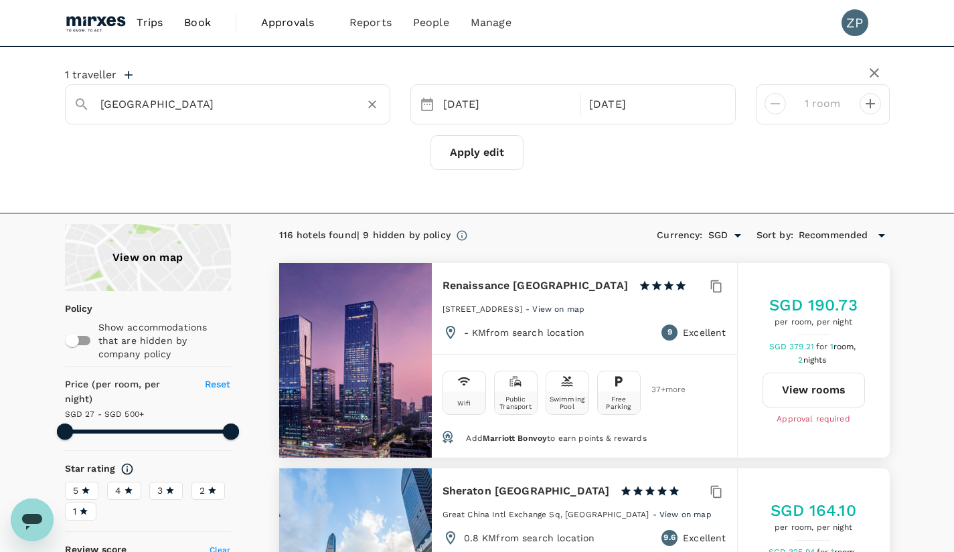
click at [245, 108] on input "[GEOGRAPHIC_DATA]" at bounding box center [222, 104] width 244 height 21
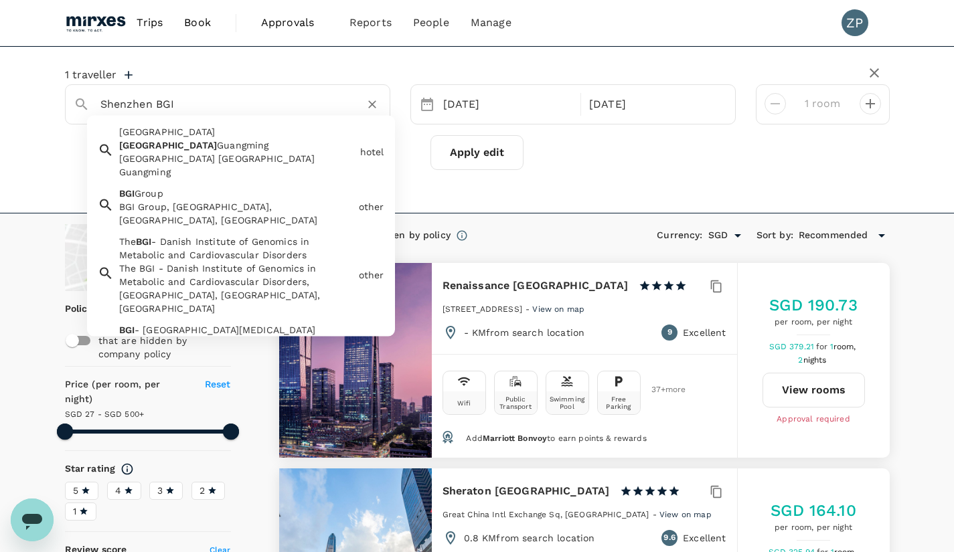
click at [215, 200] on div "BGI Group, [GEOGRAPHIC_DATA], [GEOGRAPHIC_DATA], [GEOGRAPHIC_DATA]" at bounding box center [236, 213] width 234 height 27
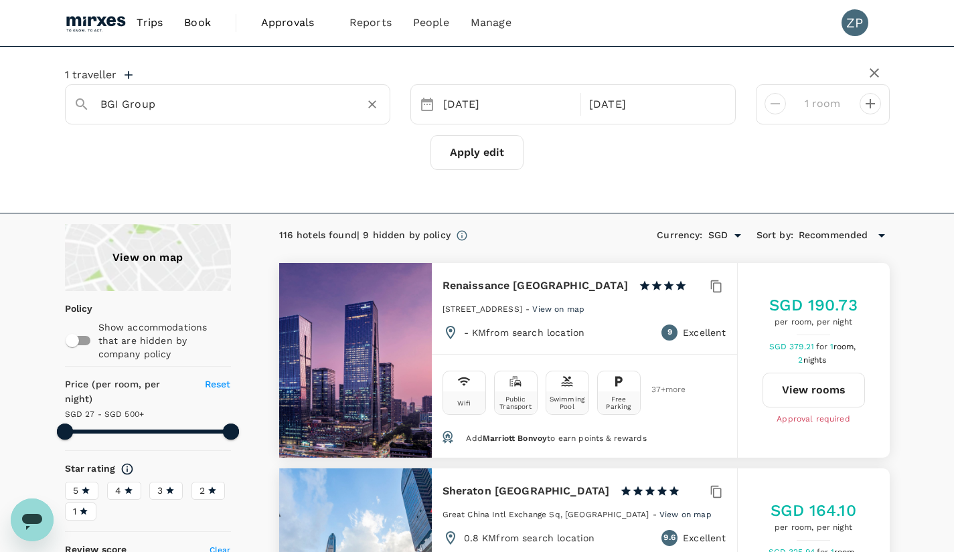
type input "BGI Group"
click at [487, 155] on button "Apply edit" at bounding box center [476, 152] width 93 height 35
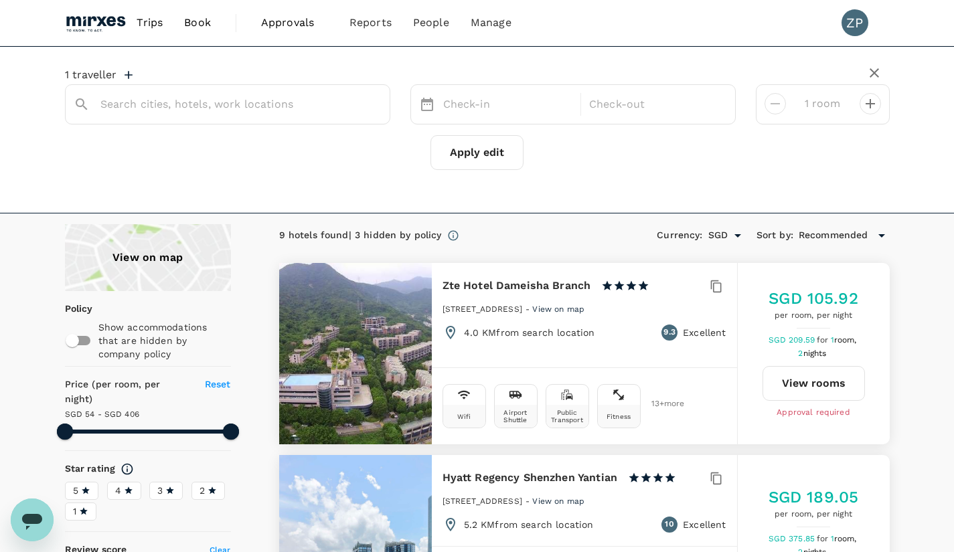
type input "[GEOGRAPHIC_DATA]"
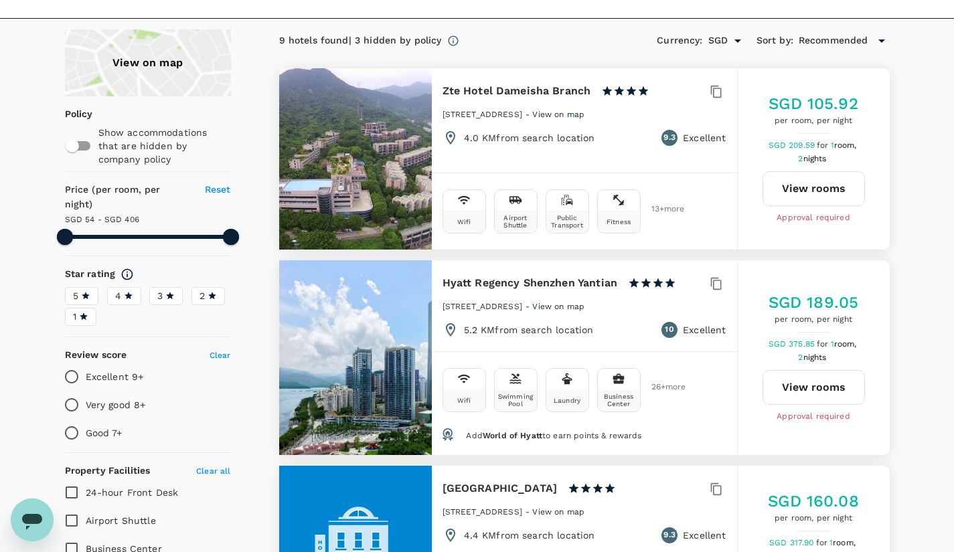
scroll to position [194, 0]
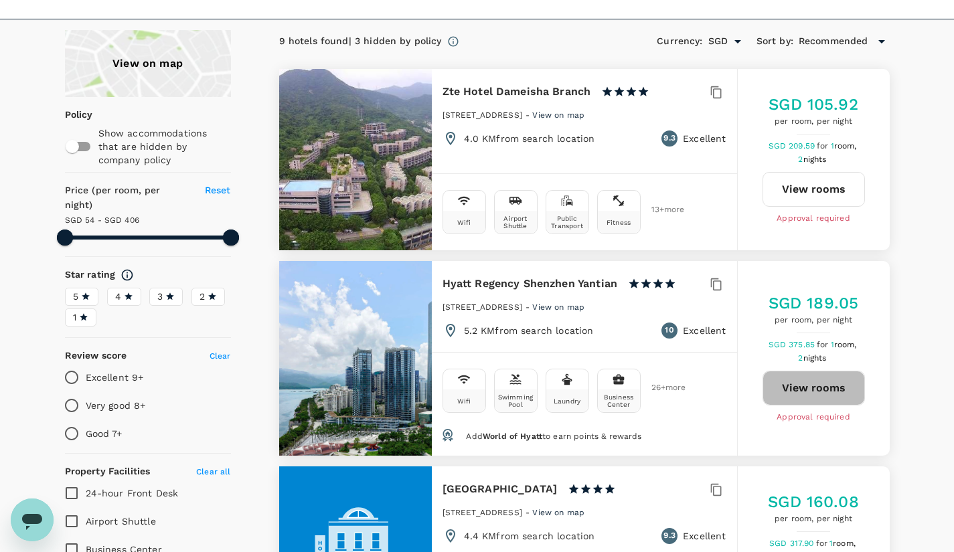
click at [811, 396] on button "View rooms" at bounding box center [813, 388] width 102 height 35
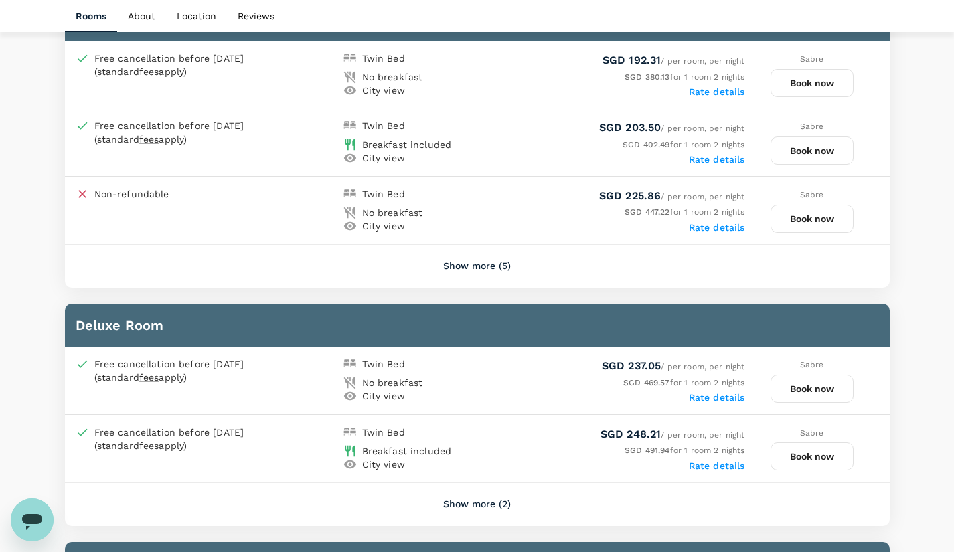
scroll to position [762, 0]
